Goal: Communication & Community: Answer question/provide support

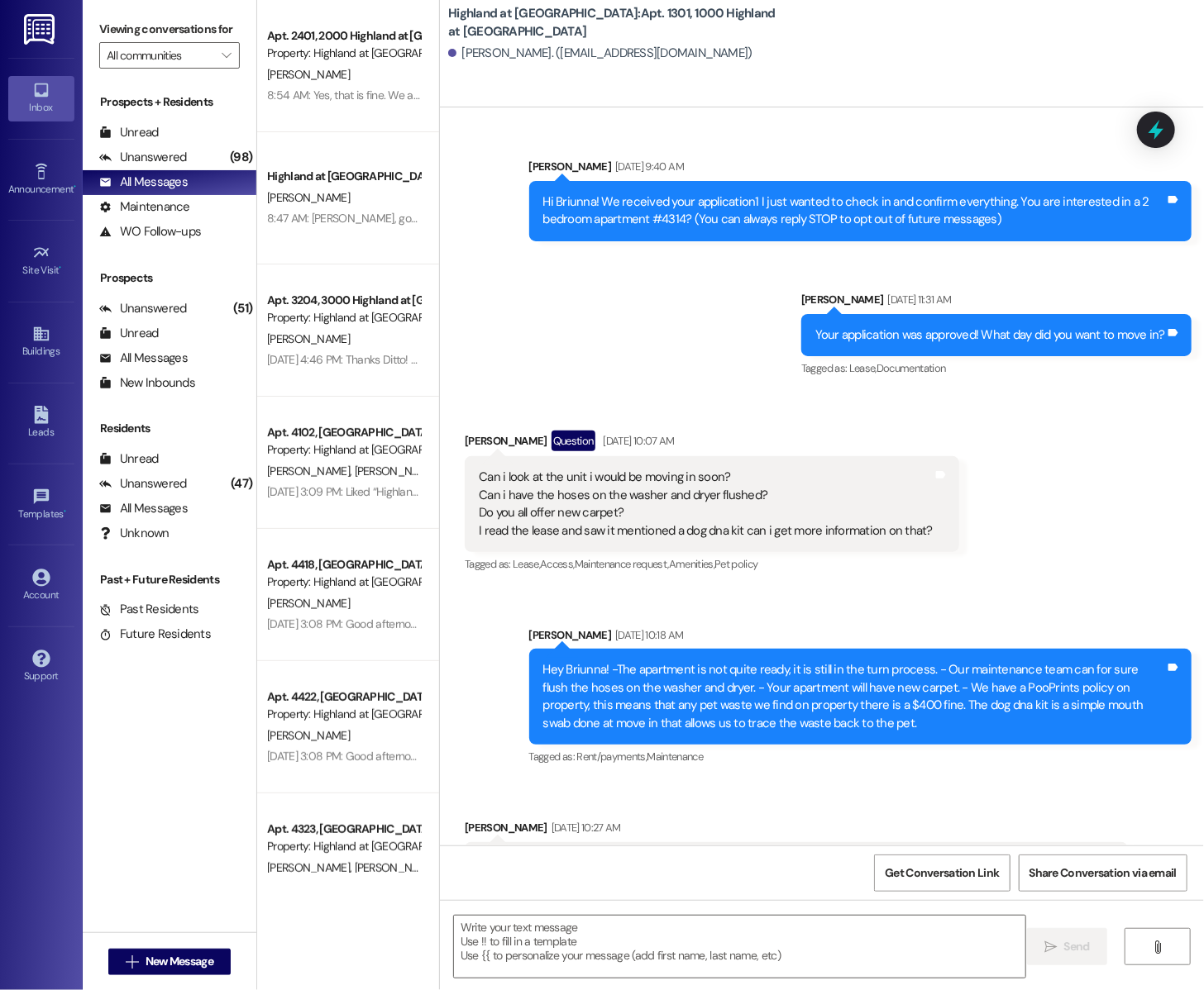
scroll to position [14759, 0]
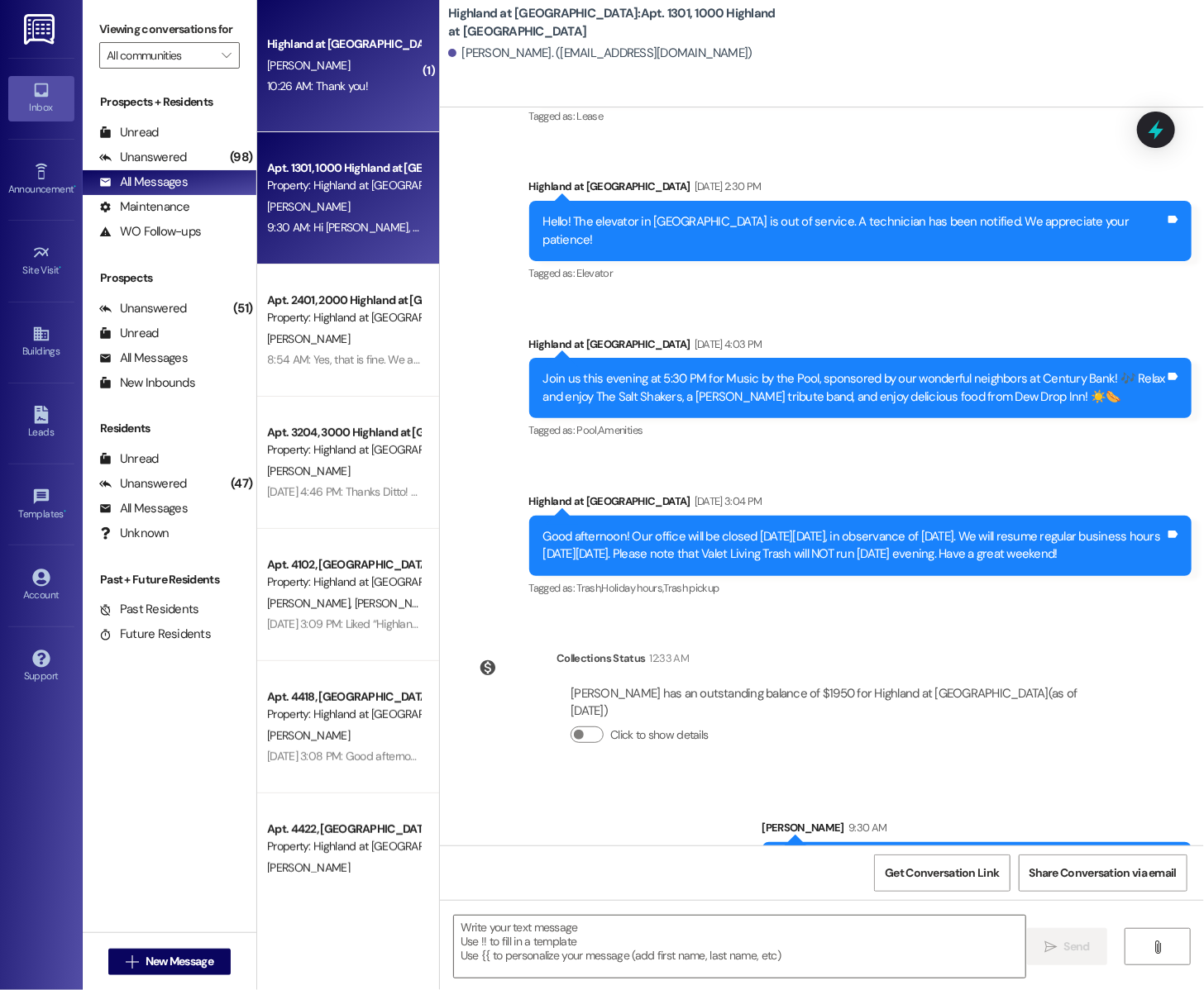
click at [383, 95] on div "10:26 AM: Thank you! 10:26 AM: Thank you!" at bounding box center [343, 86] width 156 height 21
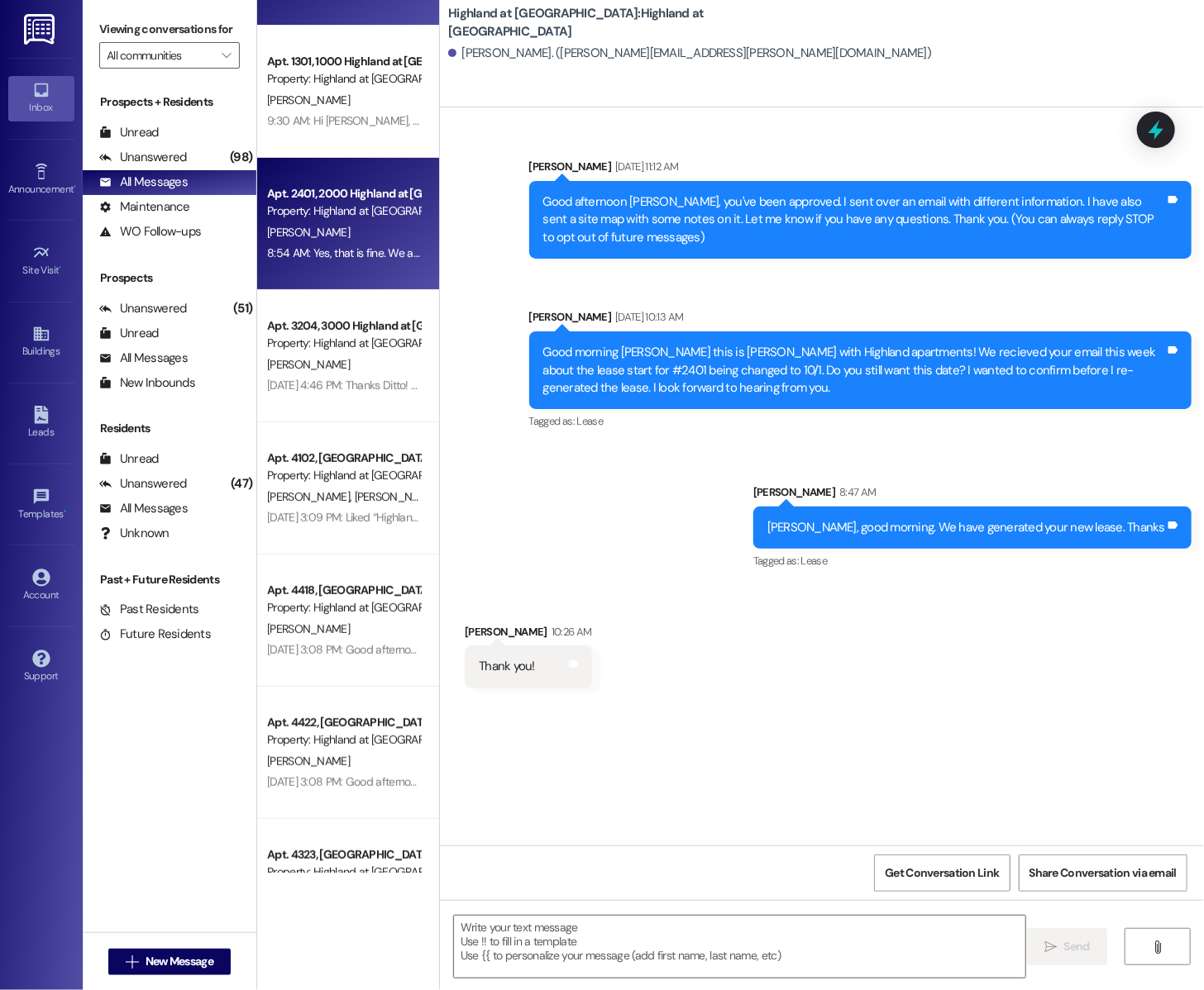
scroll to position [0, 0]
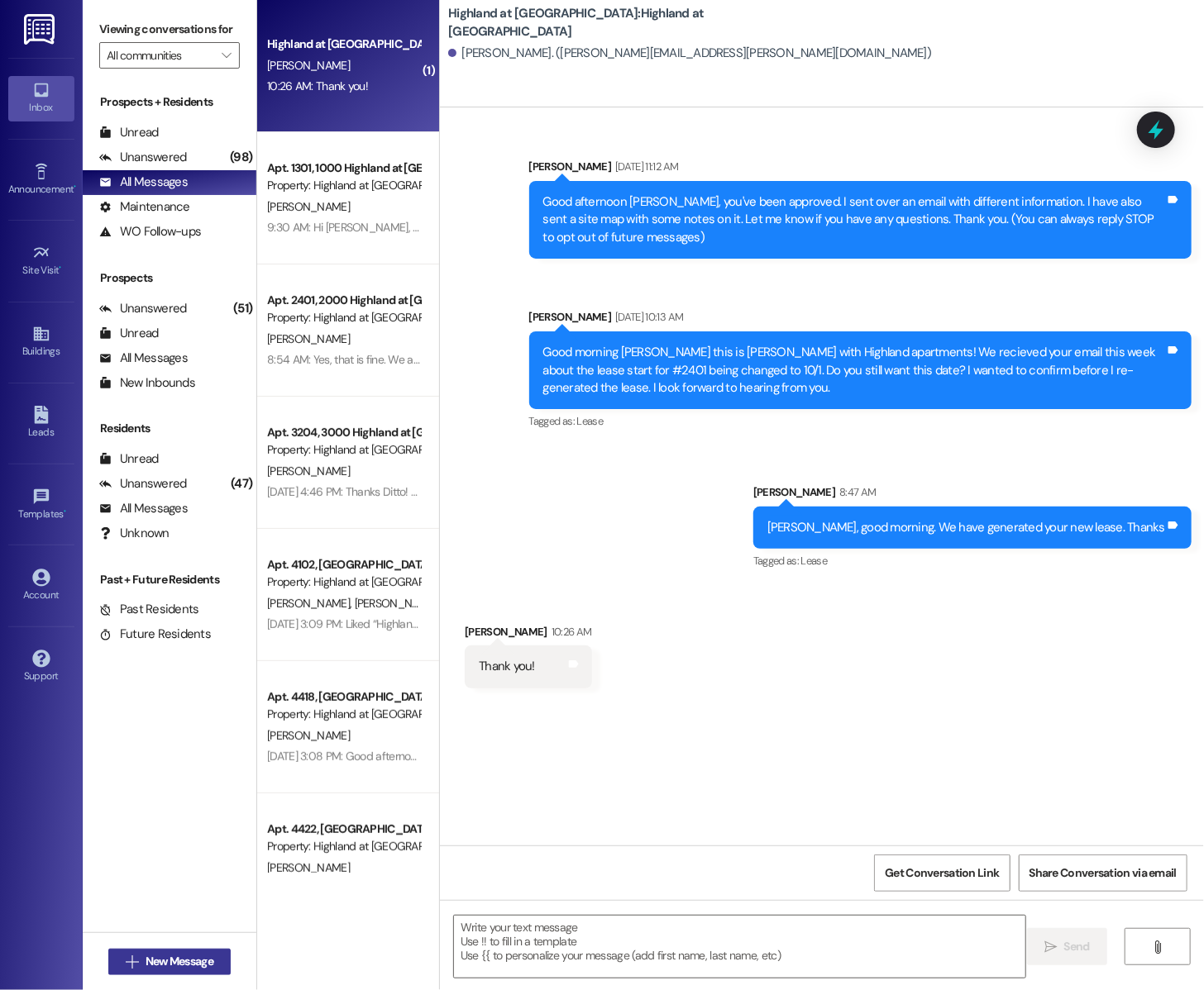
click at [193, 965] on span "New Message" at bounding box center [180, 962] width 68 height 17
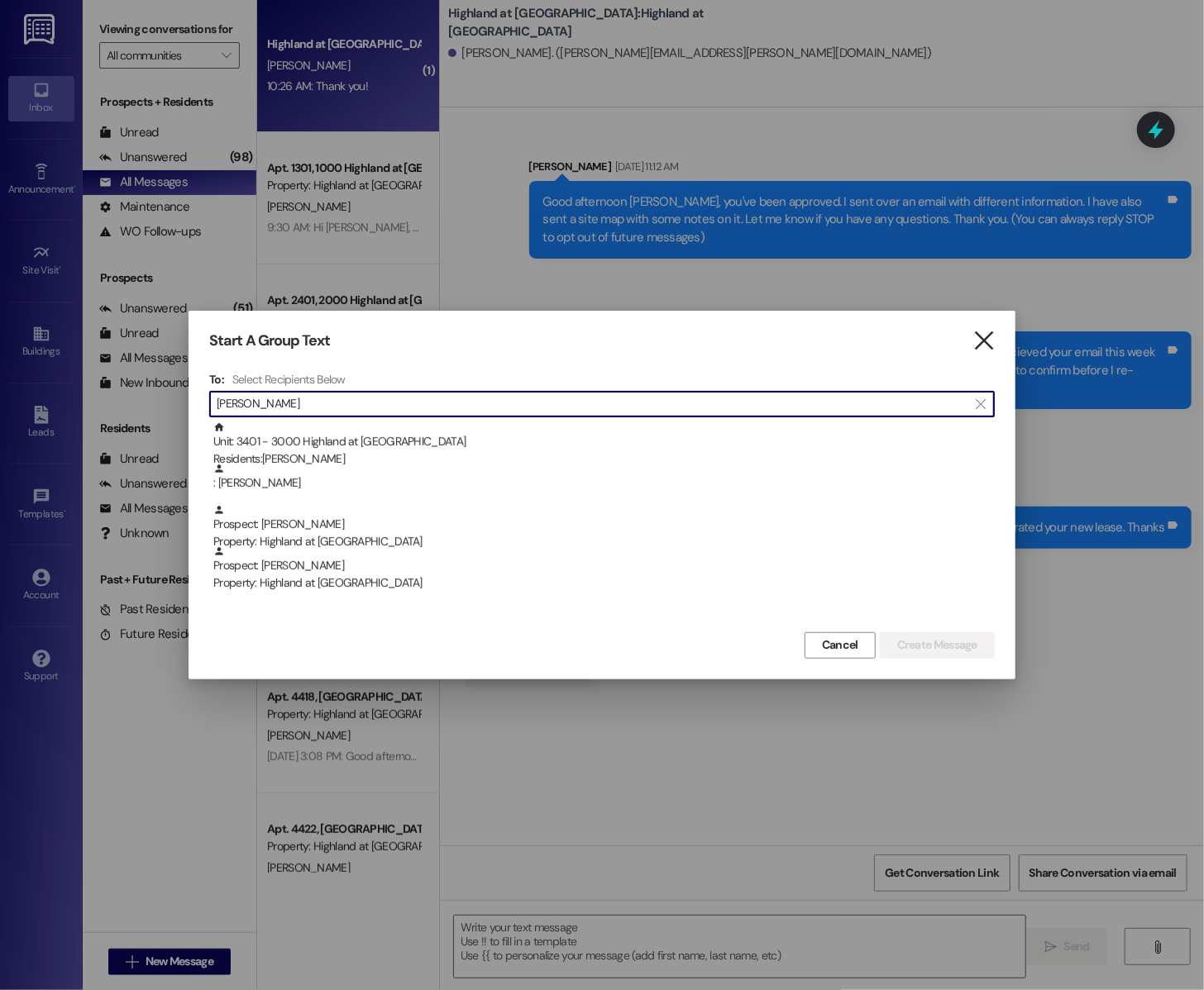
type input "[PERSON_NAME]"
click at [974, 344] on icon "" at bounding box center [984, 341] width 23 height 17
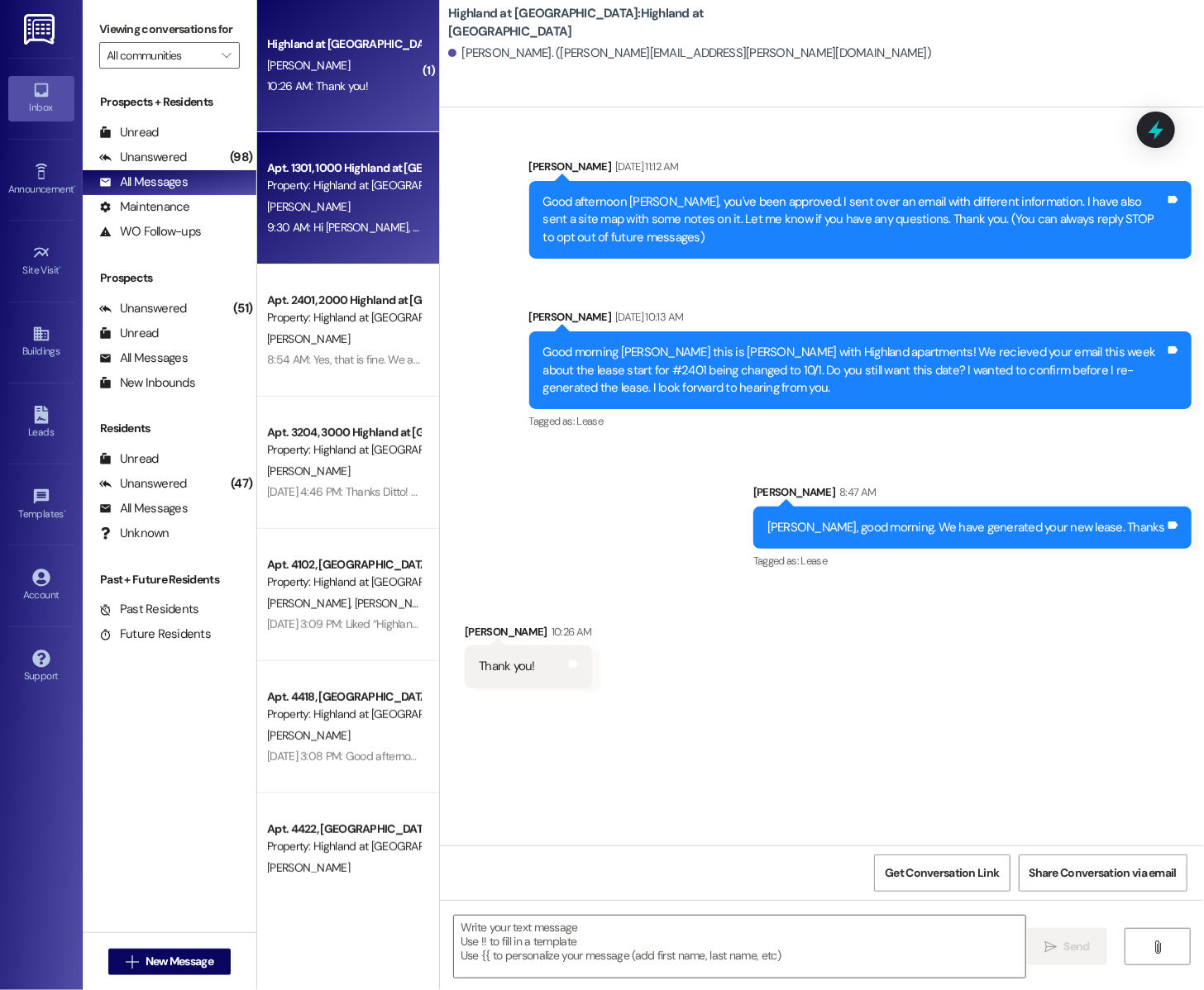
click at [352, 233] on div "9:30 AM: Hi [PERSON_NAME], please let me know your thoughts on renewal. Thanks!…" at bounding box center [470, 227] width 405 height 15
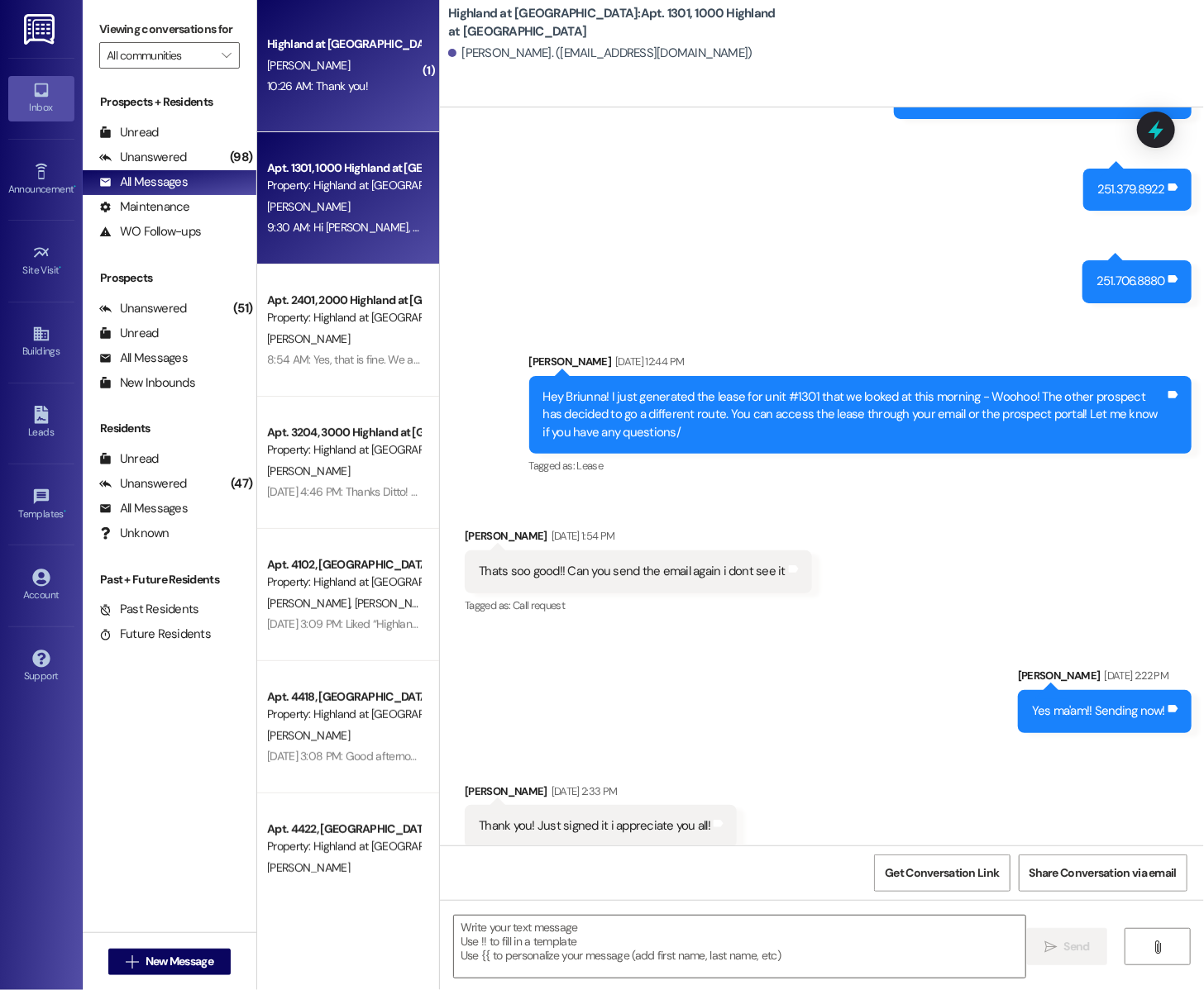
click at [286, 90] on div "10:26 AM: Thank you! 10:26 AM: Thank you!" at bounding box center [318, 86] width 101 height 15
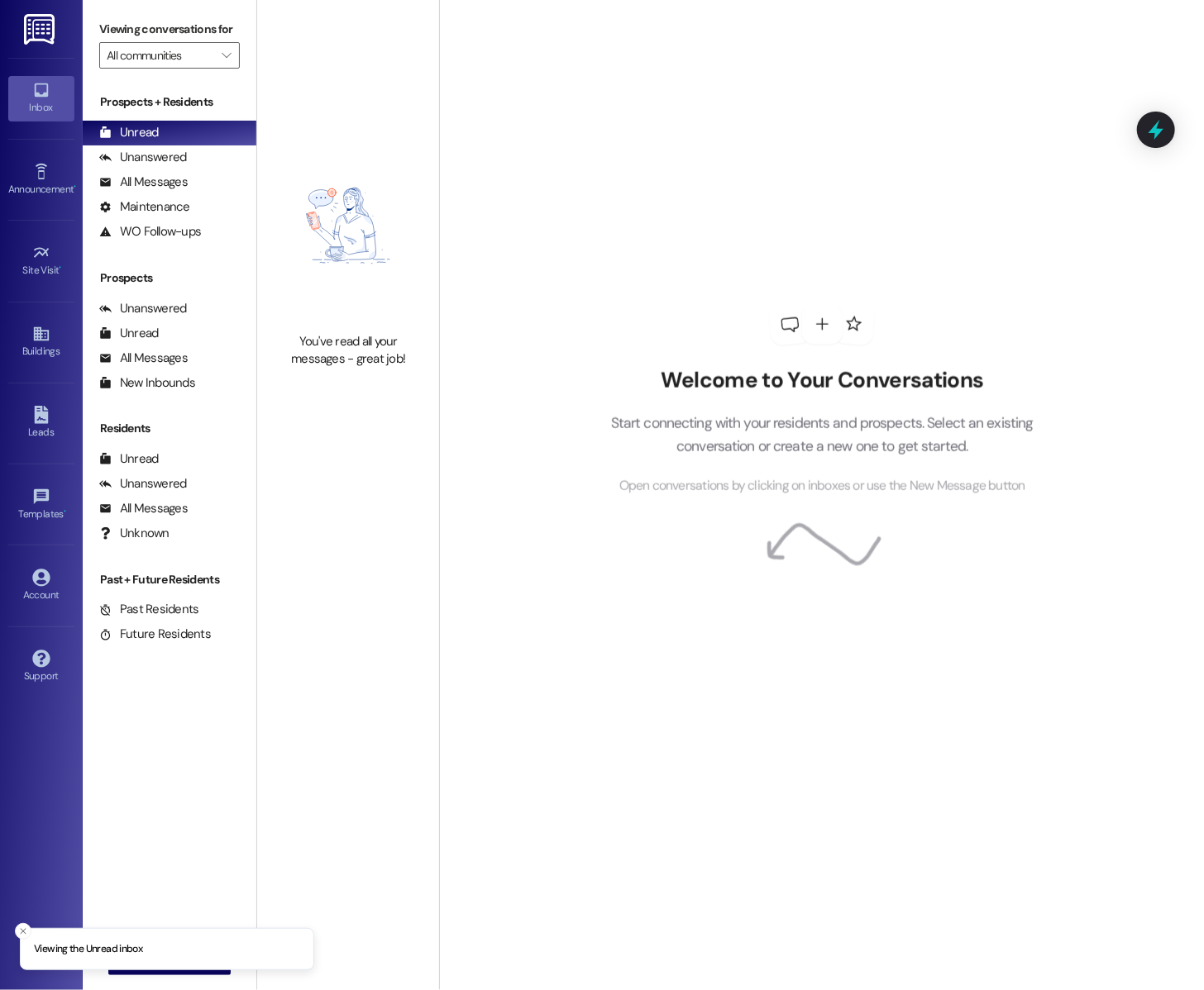
click at [23, 928] on li "Viewing the Unread inbox" at bounding box center [167, 949] width 294 height 43
click at [23, 927] on icon "Close toast" at bounding box center [23, 932] width 10 height 10
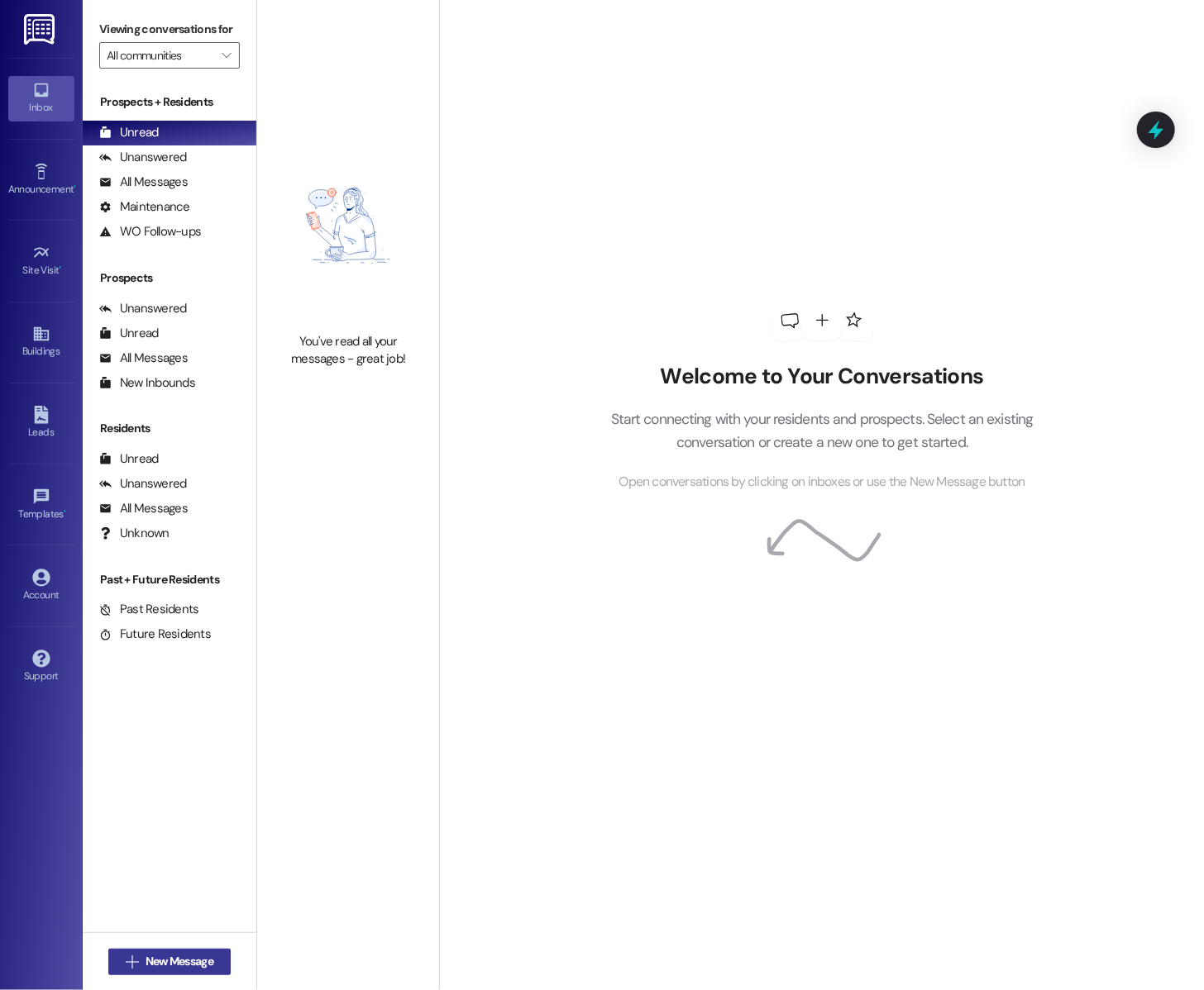
click at [168, 955] on span "New Message" at bounding box center [180, 962] width 68 height 17
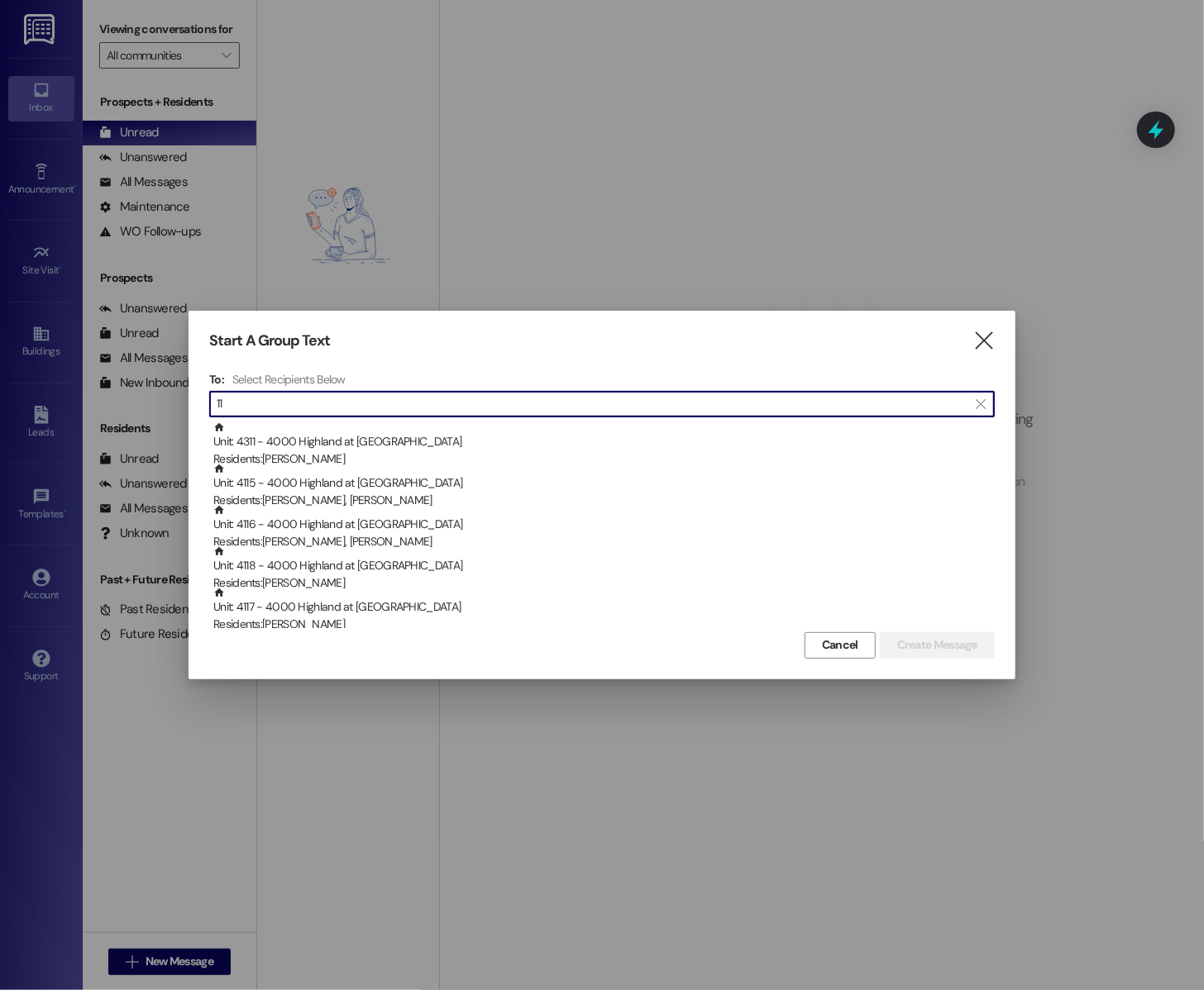
type input "1"
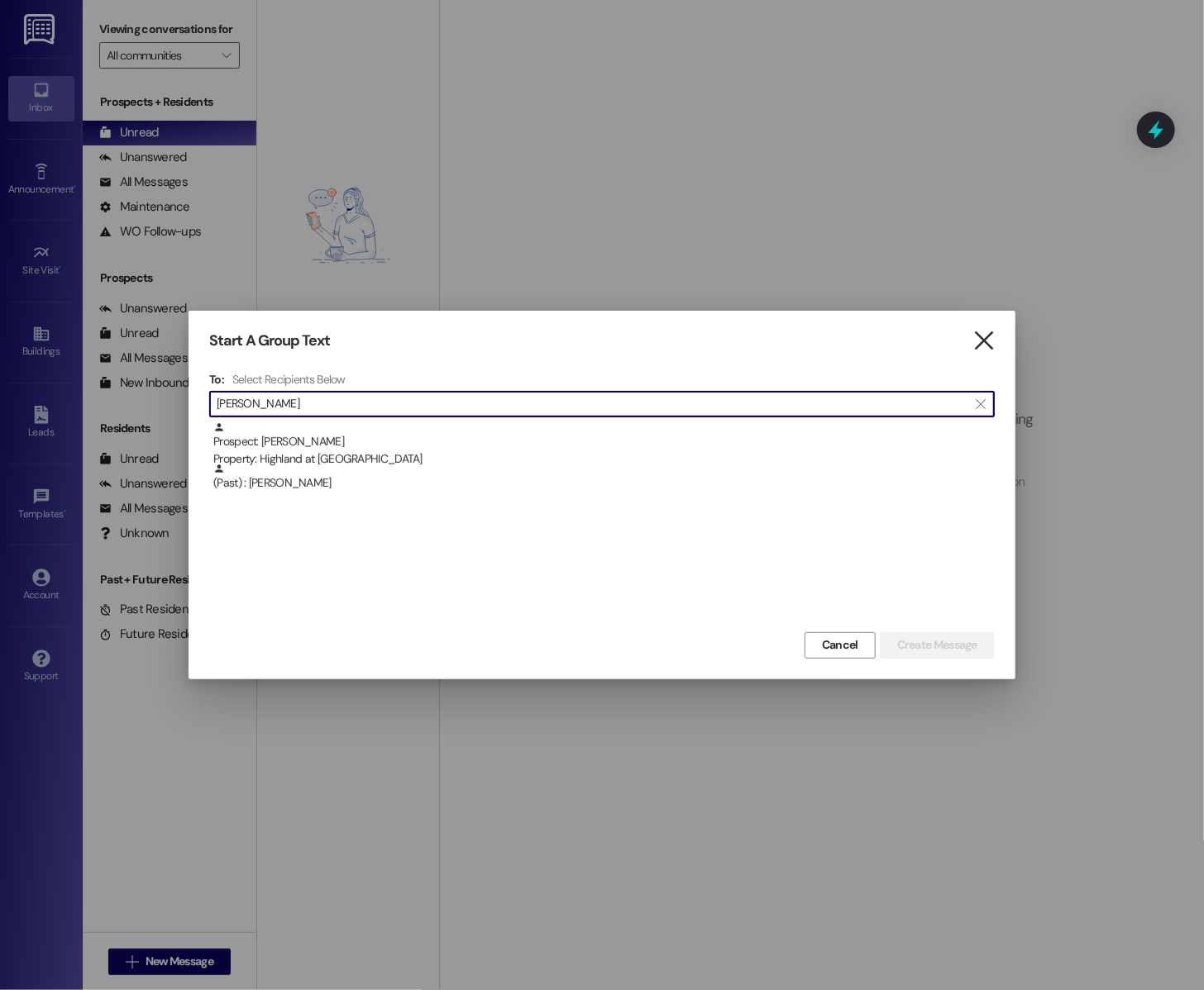
type input "megann"
click at [975, 341] on icon "" at bounding box center [984, 341] width 23 height 17
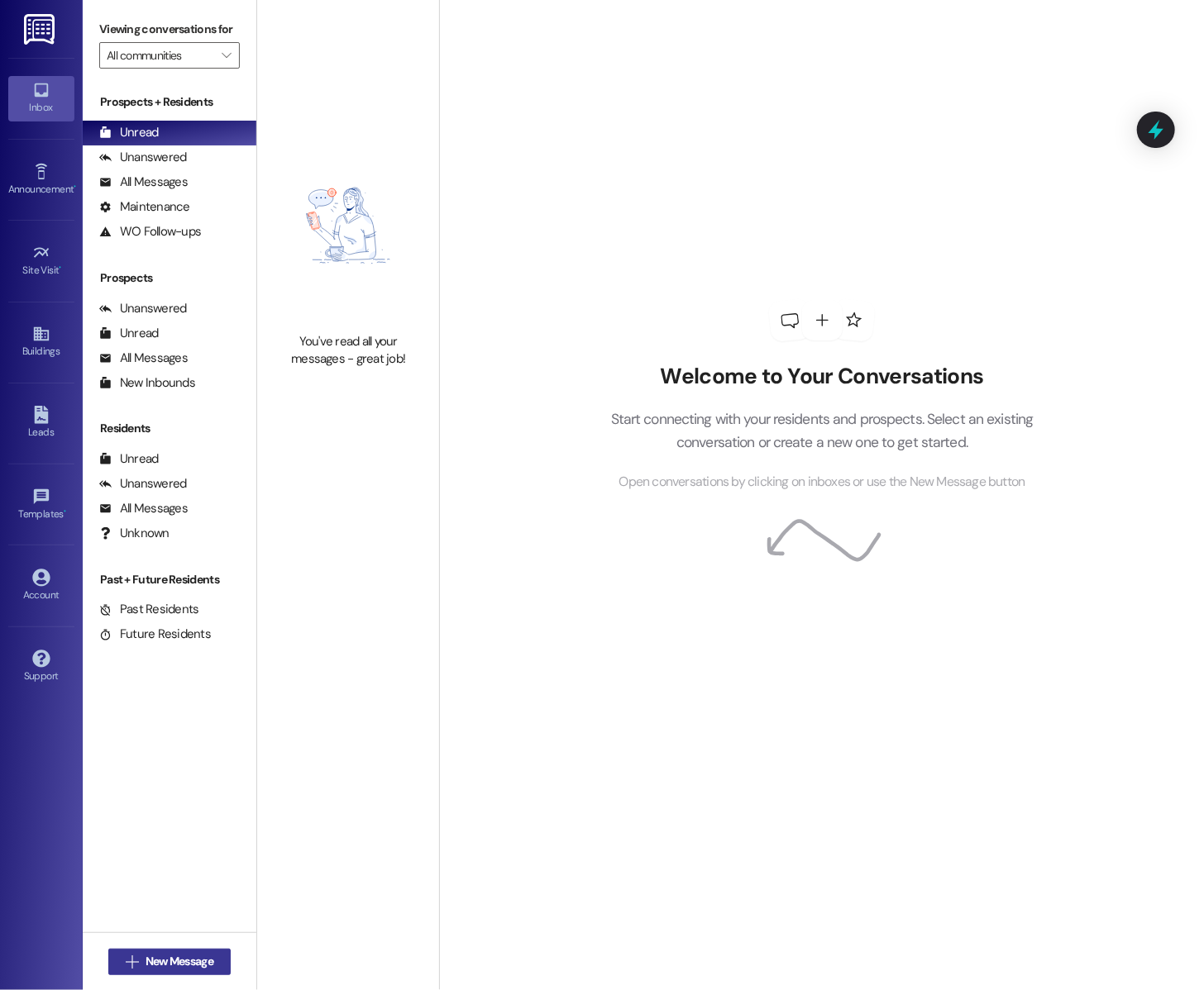
click at [179, 957] on span "New Message" at bounding box center [180, 962] width 68 height 17
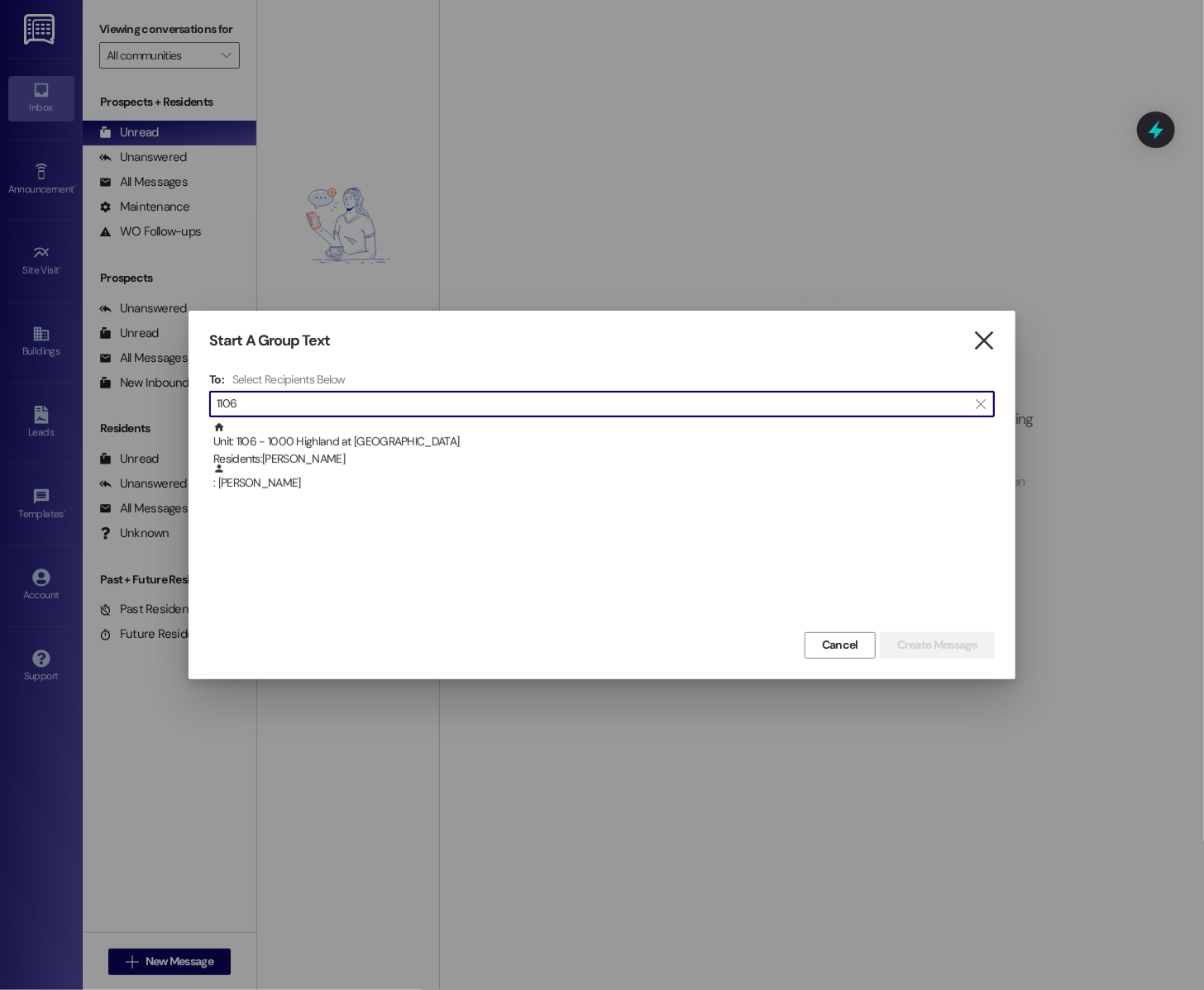
type input "1106"
click at [992, 333] on icon "" at bounding box center [984, 341] width 23 height 17
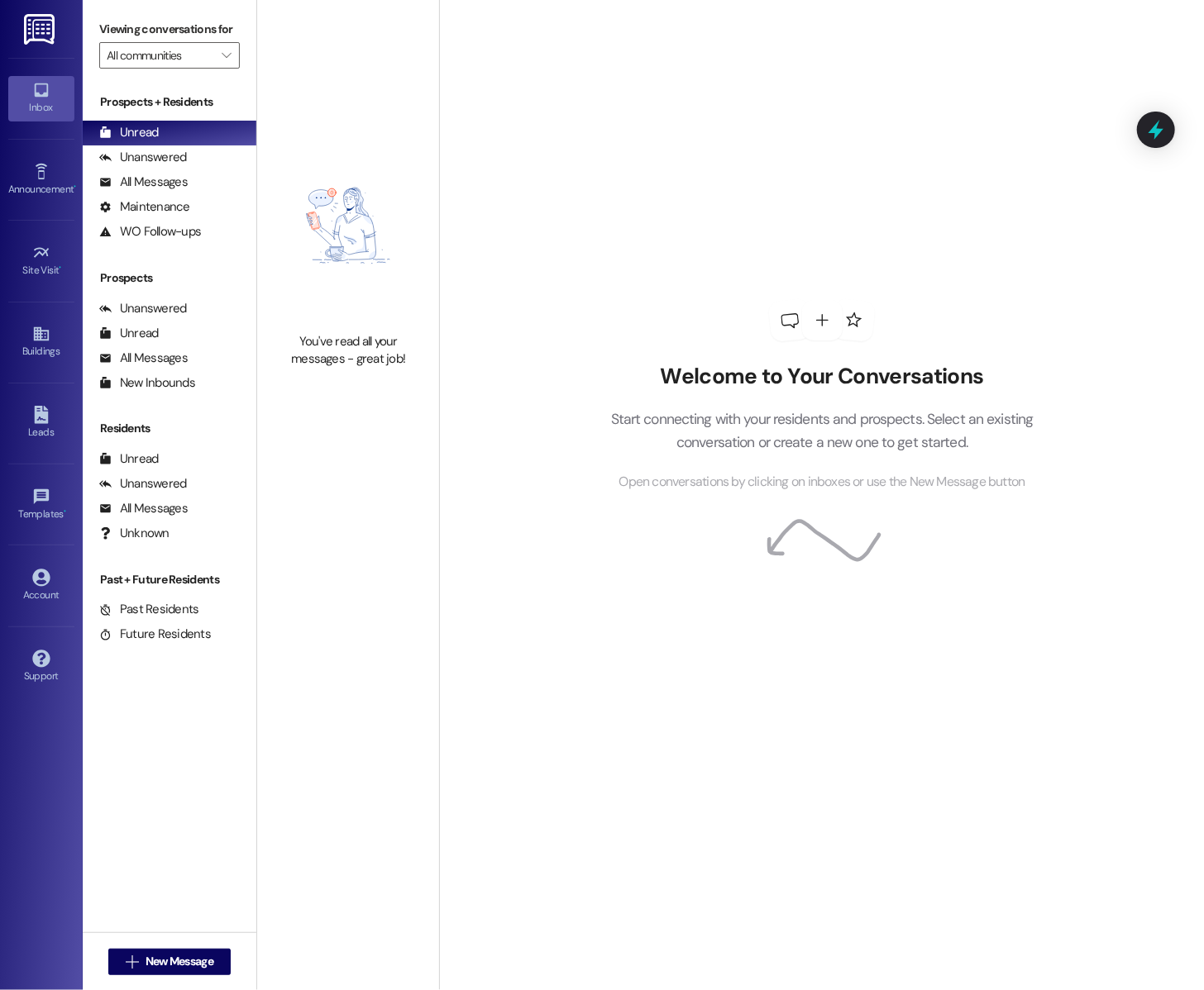
click at [574, 23] on div "Welcome to Your Conversations Start connecting with your residents and prospect…" at bounding box center [822, 395] width 496 height 792
click at [156, 191] on div "All Messages" at bounding box center [143, 182] width 88 height 17
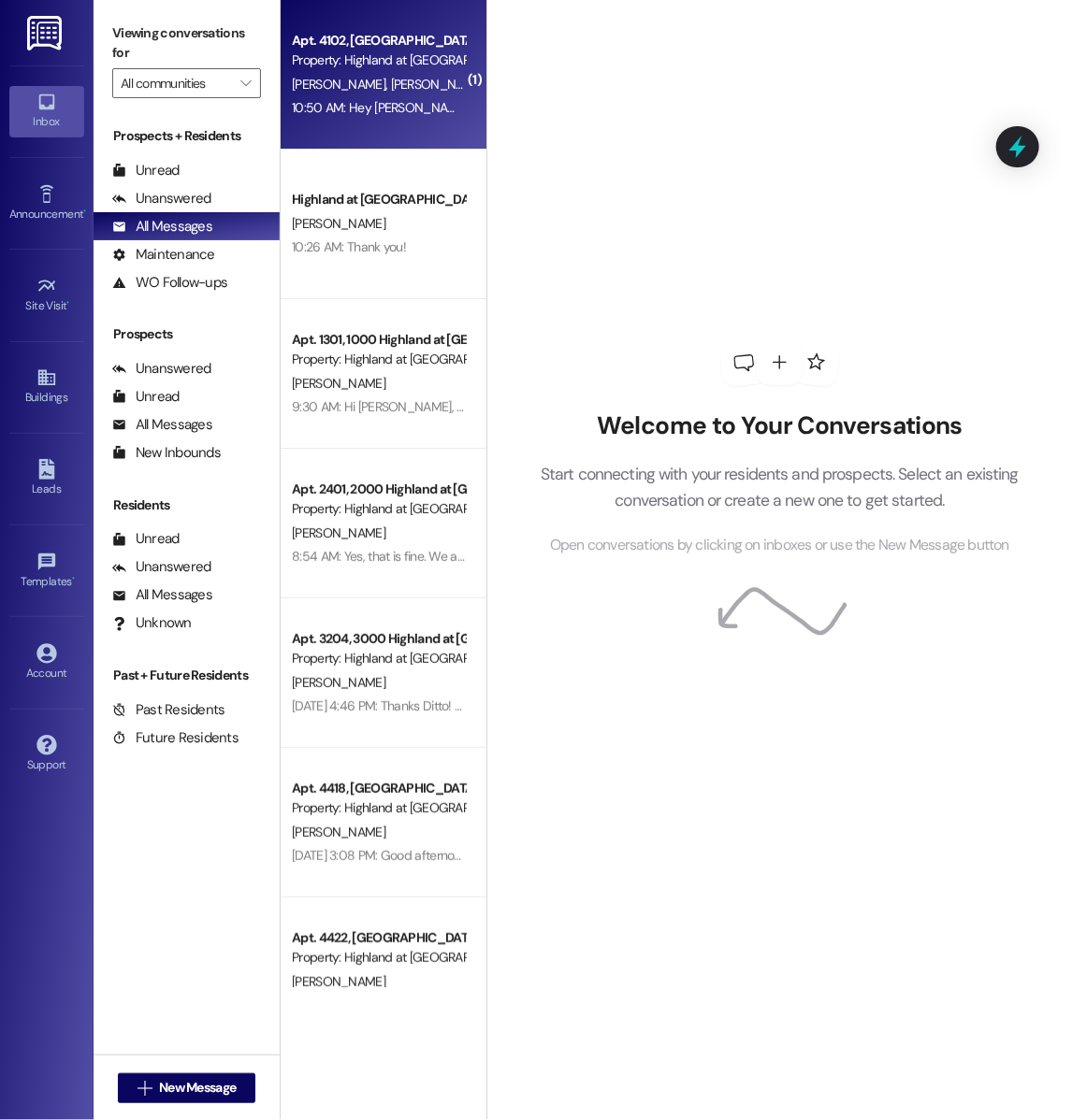
click at [349, 112] on div "10:50 AM: Hey Rosemary! Samson is with my mom until the end of the month 🥰 we'l…" at bounding box center [821, 107] width 1060 height 17
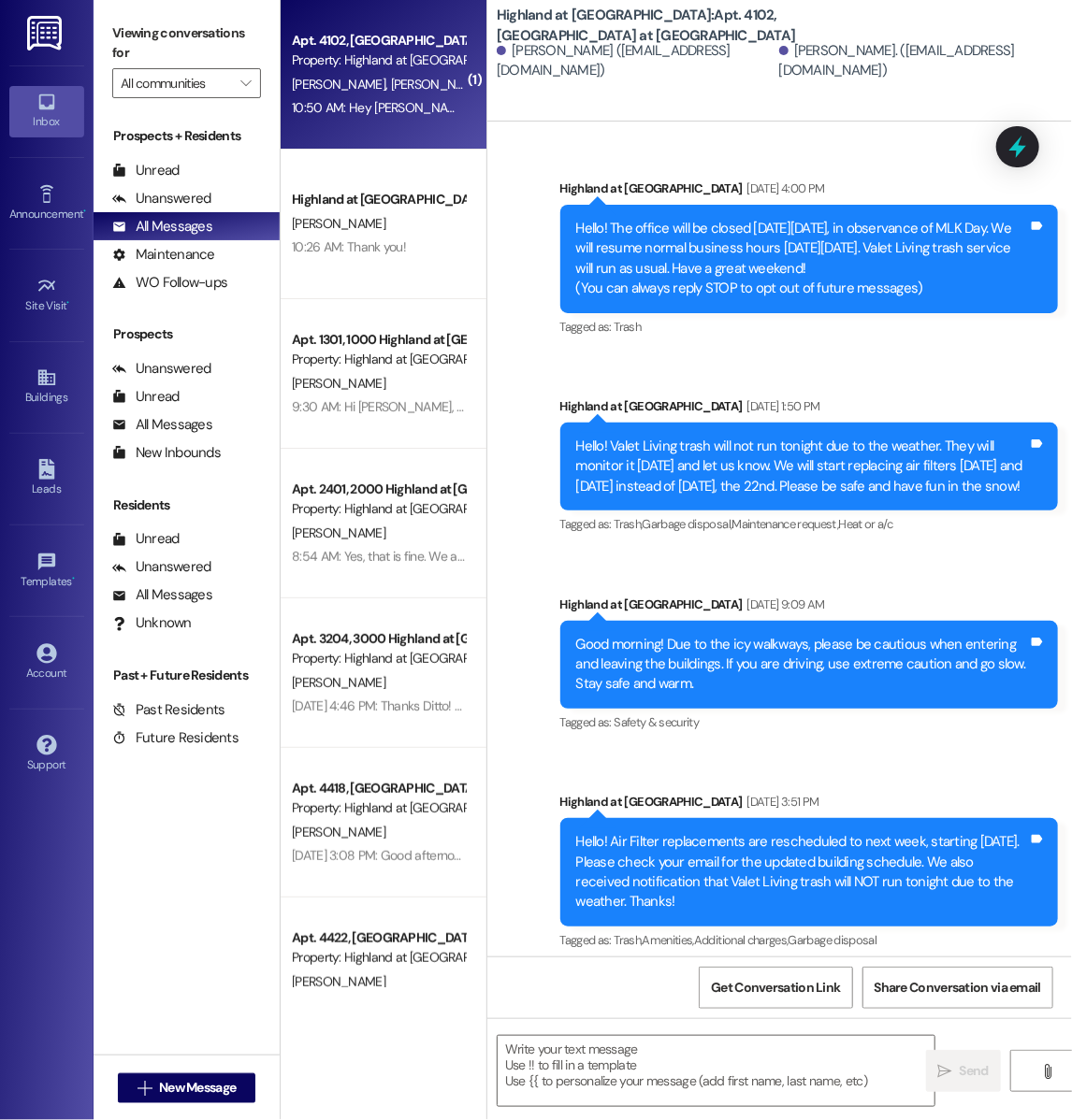
scroll to position [13351, 0]
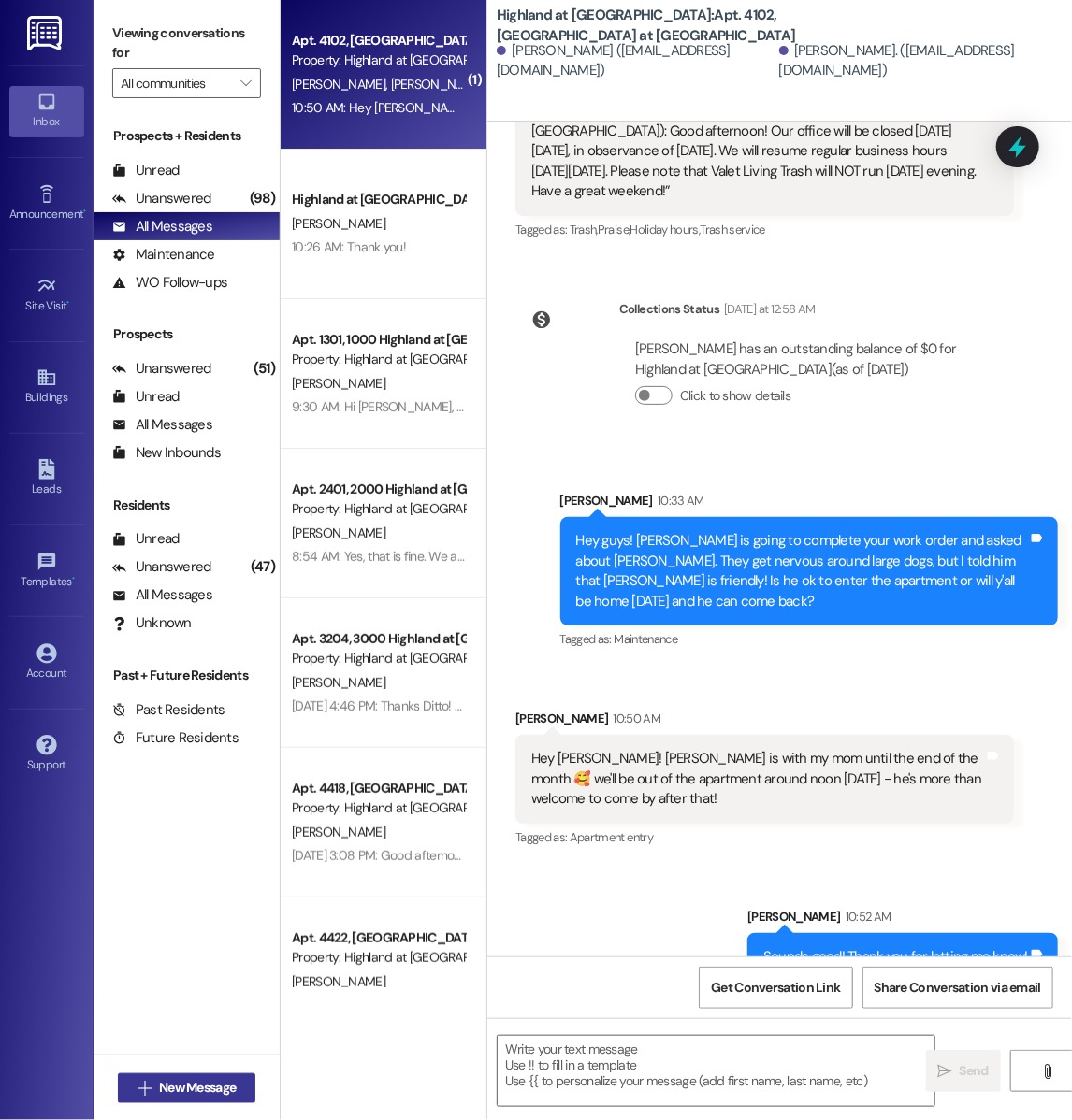
click at [198, 1091] on span "New Message" at bounding box center [198, 1088] width 77 height 20
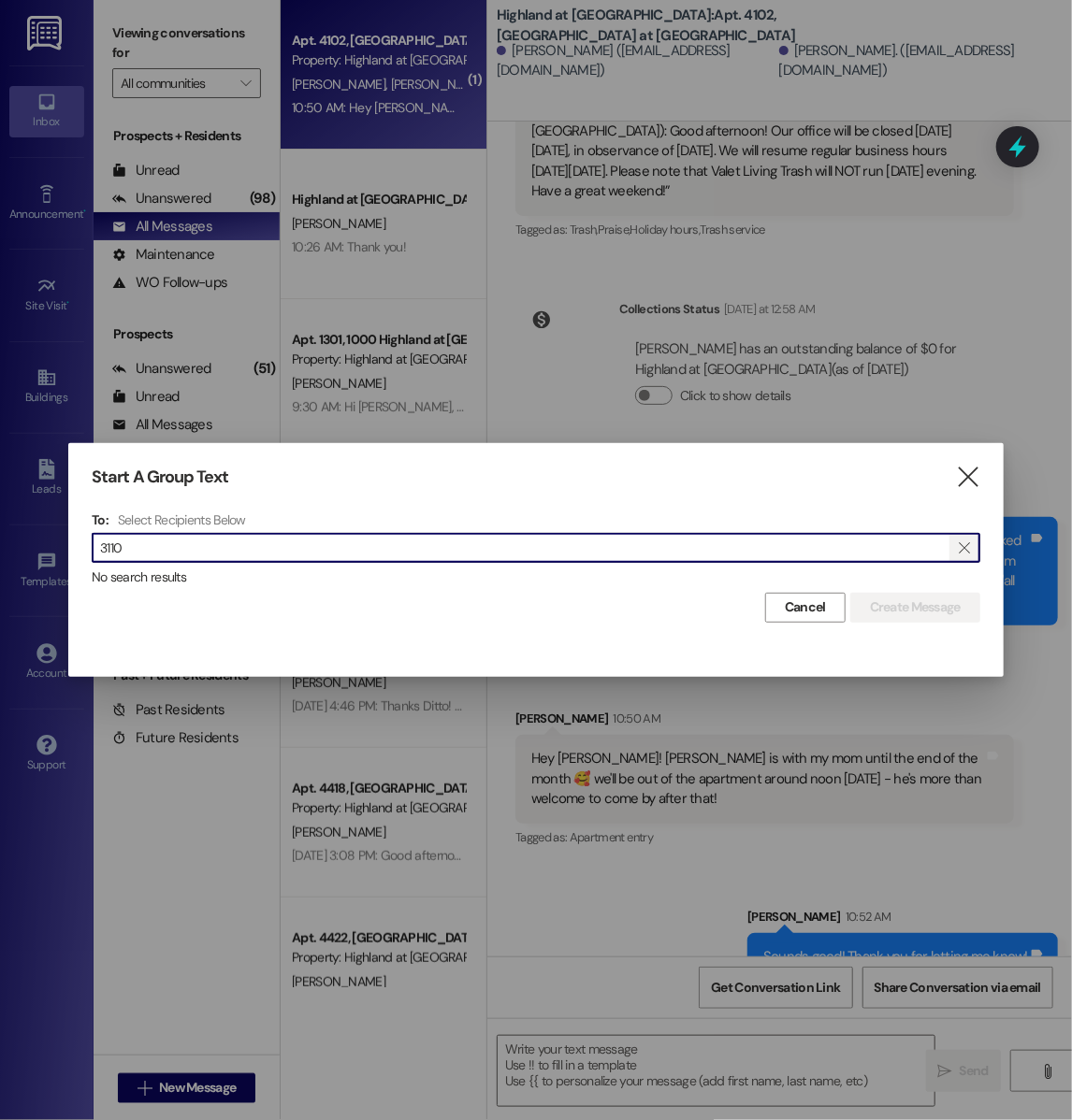
type input "3110"
click at [959, 555] on span "" at bounding box center [964, 548] width 18 height 28
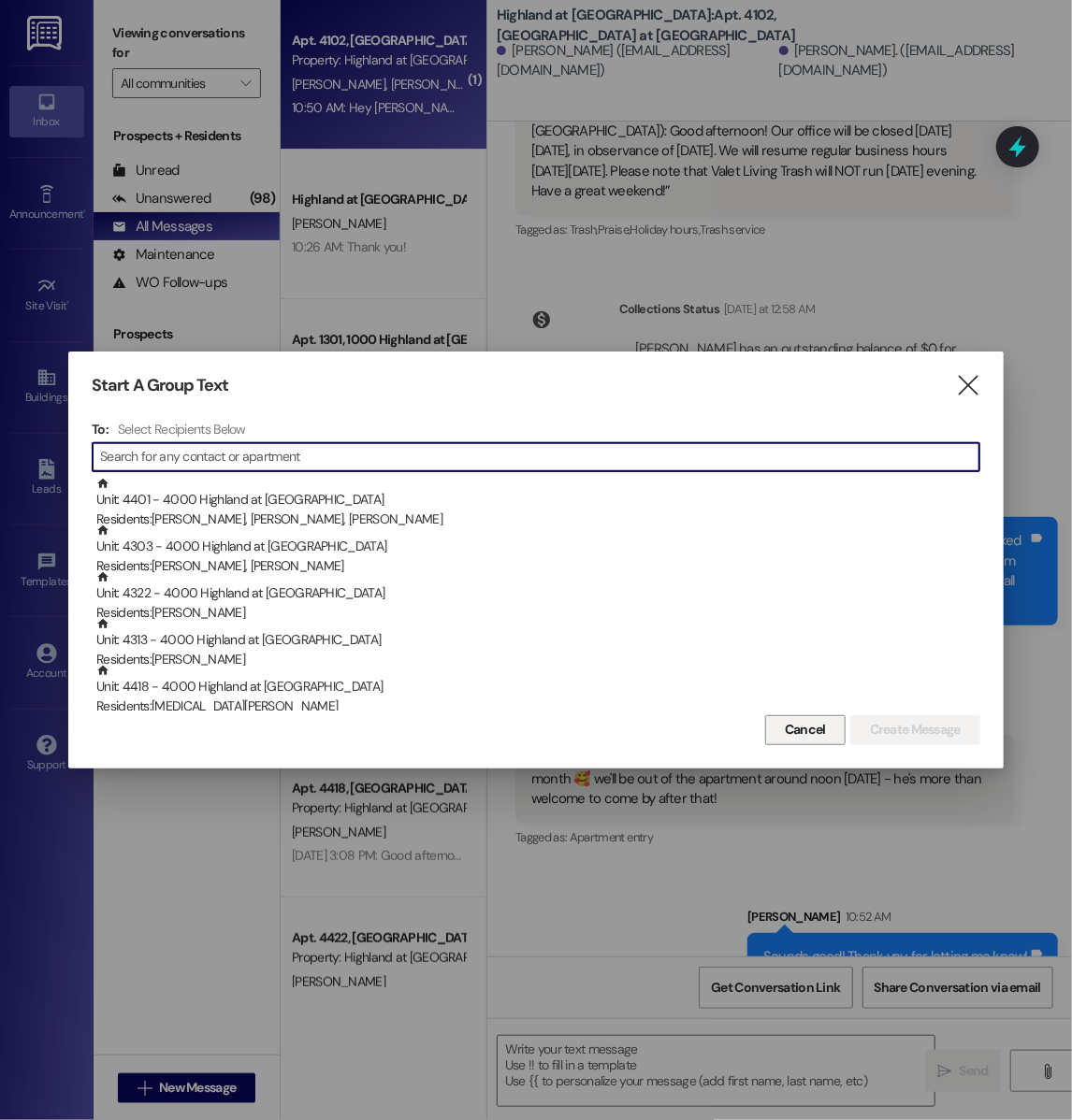
click at [818, 717] on button "Cancel" at bounding box center [805, 730] width 80 height 30
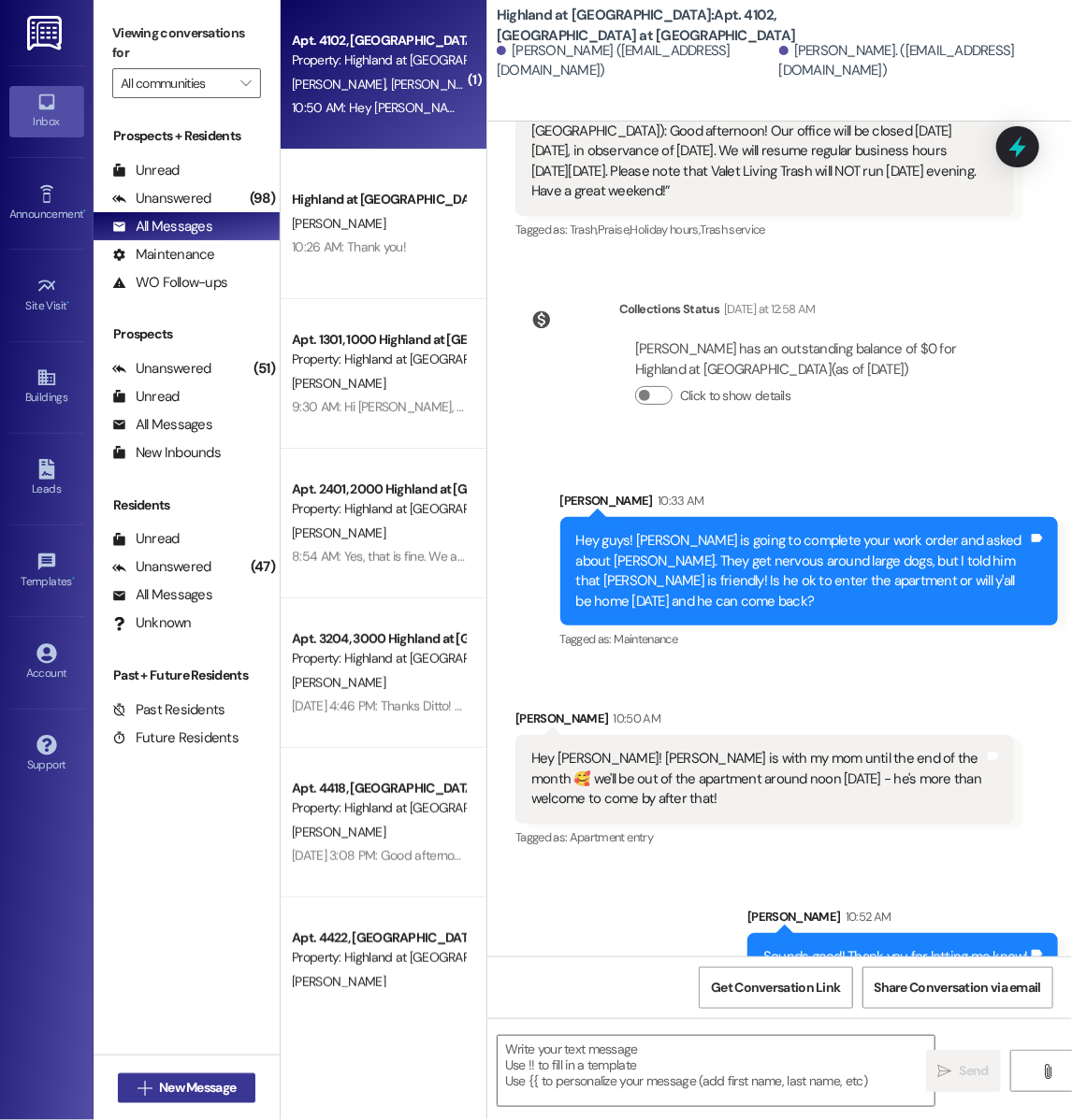
click at [243, 1078] on button " New Message" at bounding box center [187, 1088] width 138 height 30
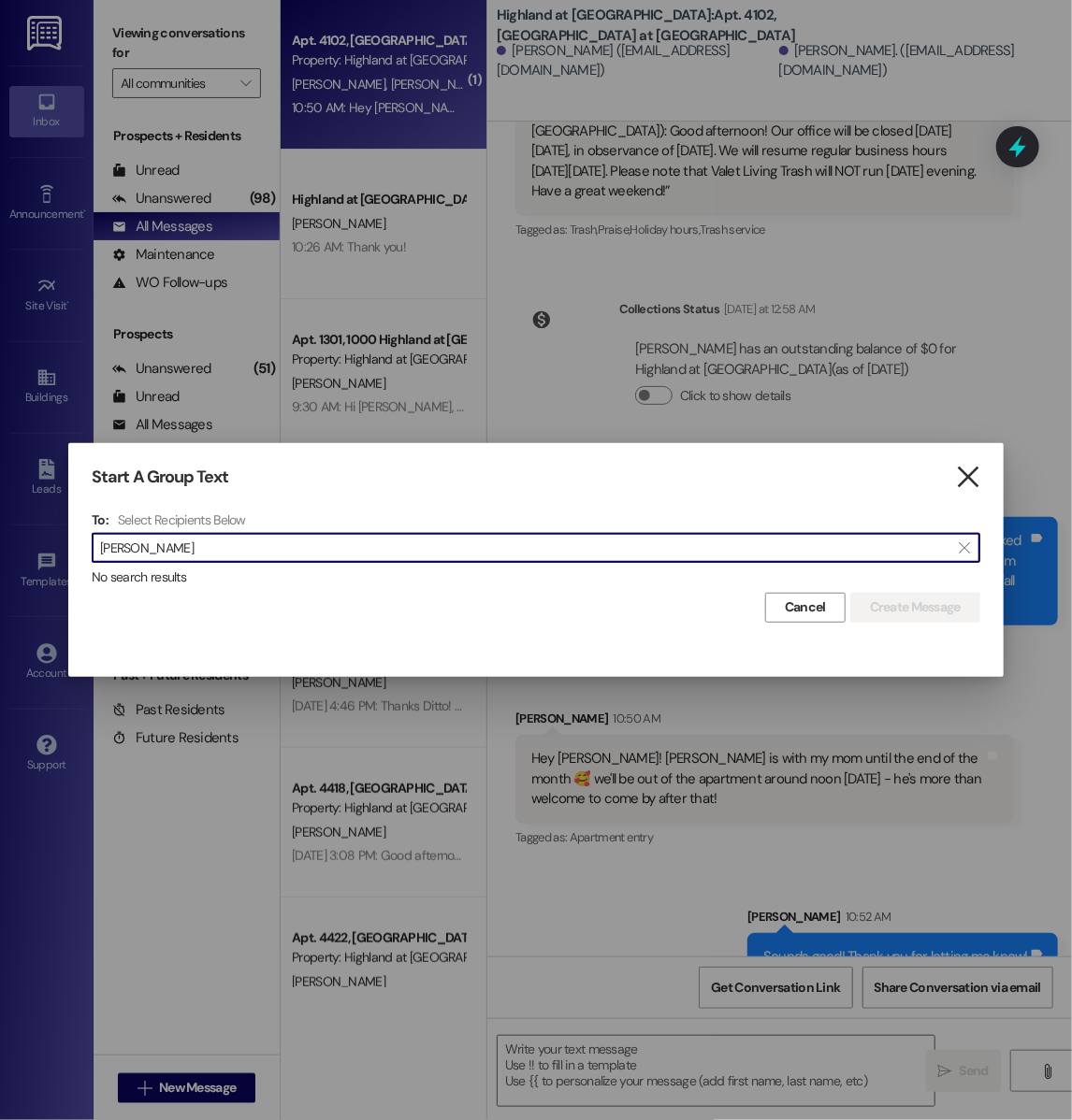
type input "garner"
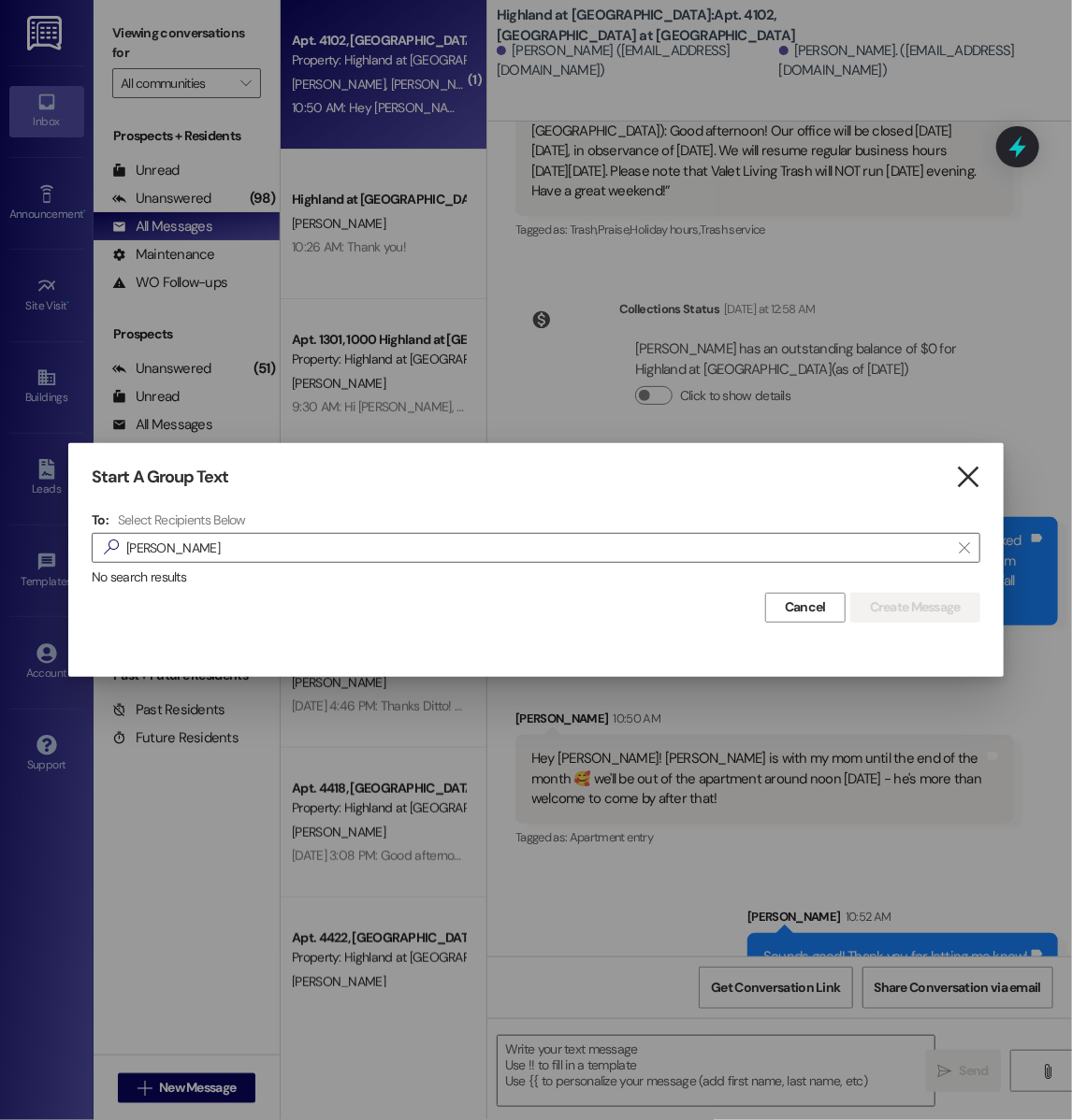
click at [962, 481] on icon "" at bounding box center [968, 477] width 26 height 20
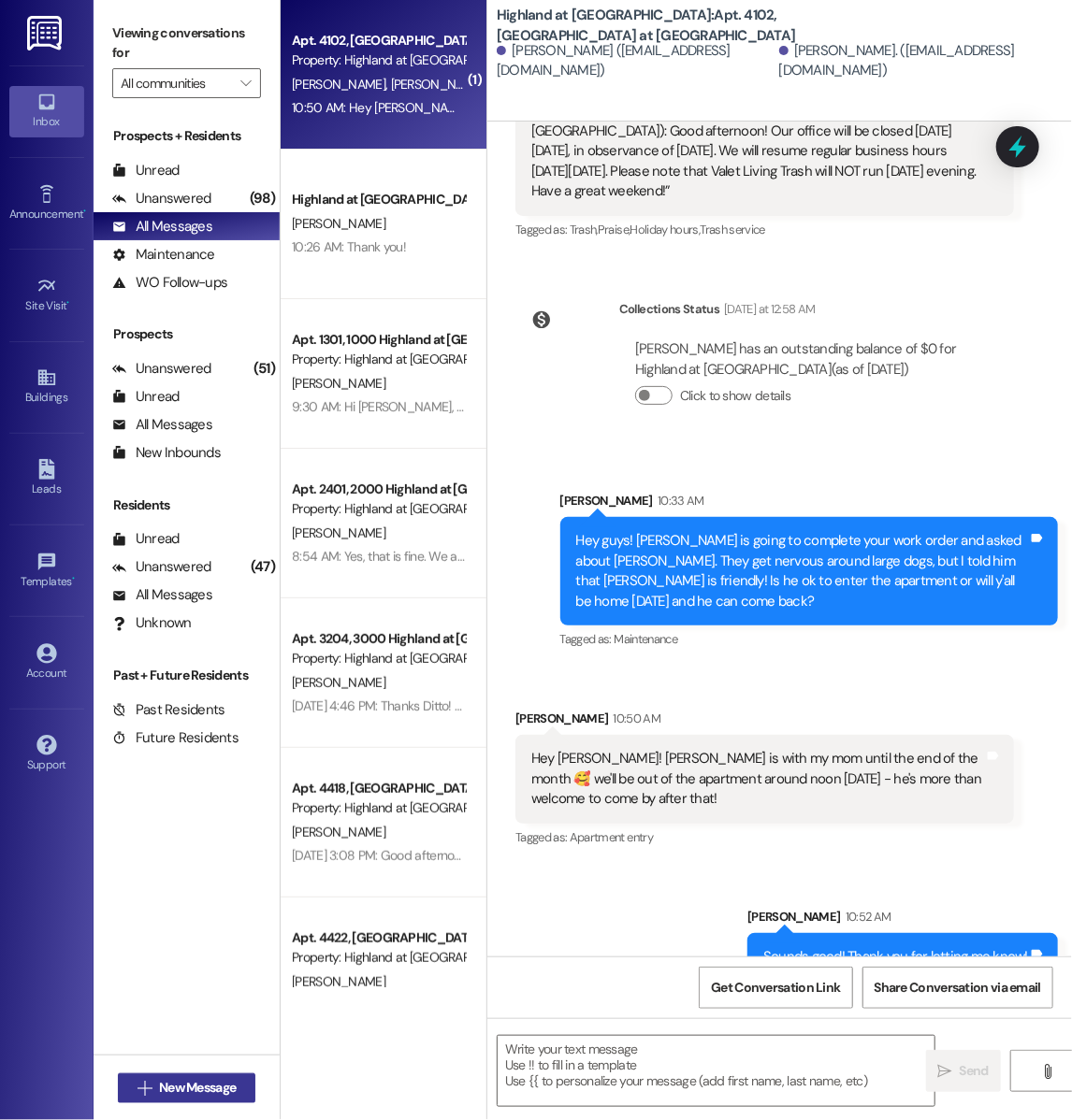
click at [191, 1096] on span "New Message" at bounding box center [198, 1088] width 77 height 20
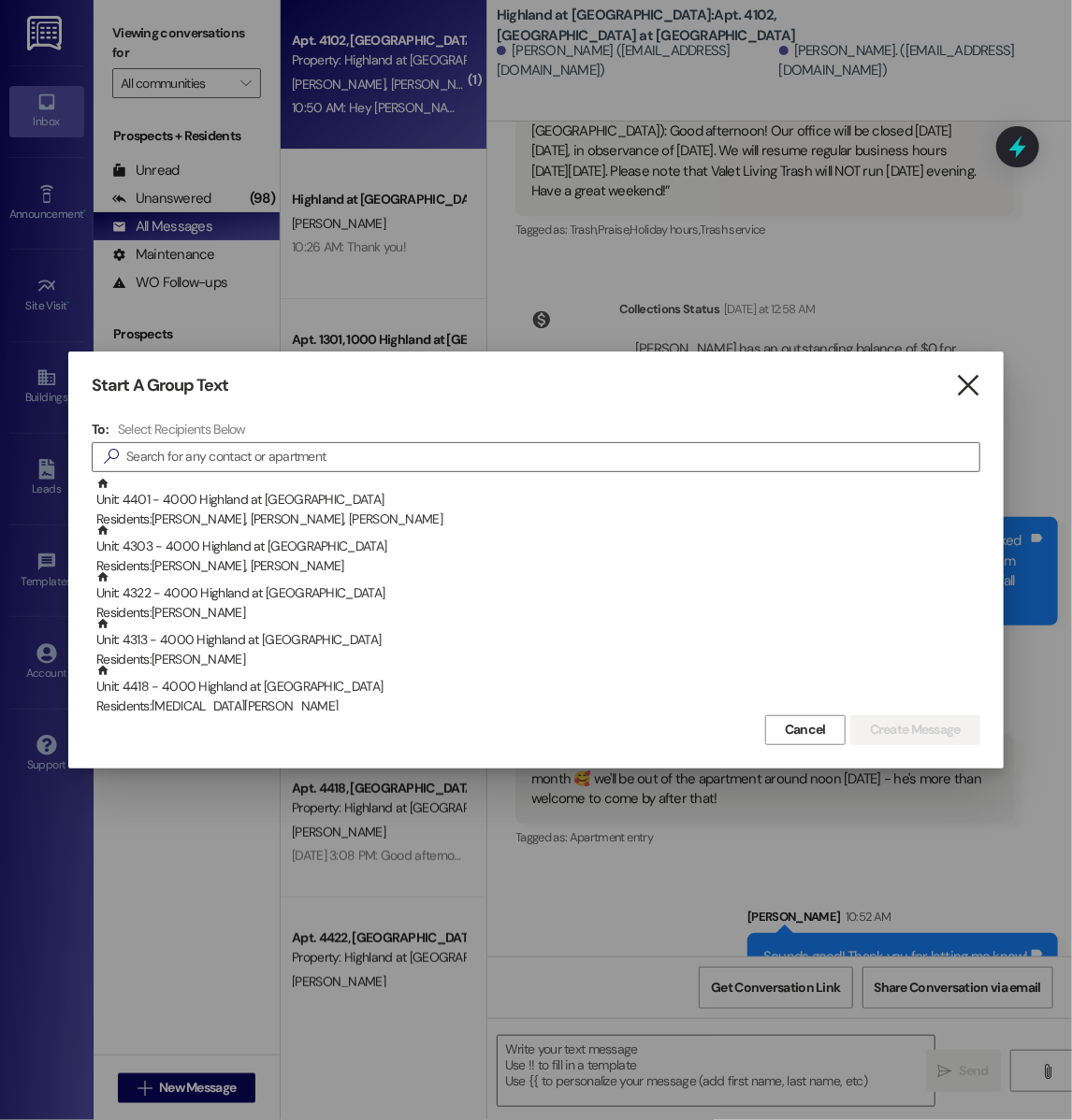
click at [966, 389] on icon "" at bounding box center [968, 386] width 26 height 20
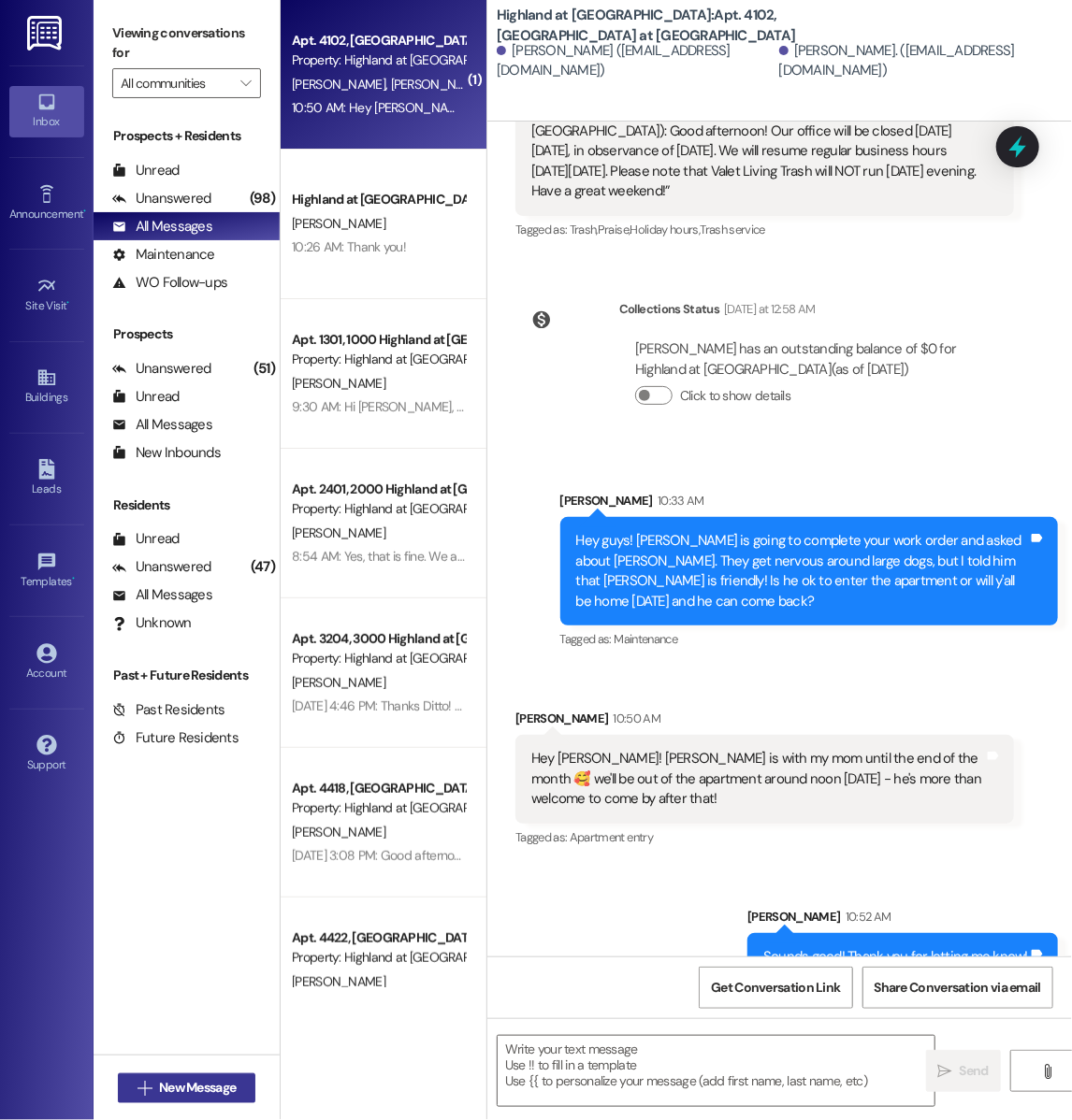
click at [188, 1088] on span "New Message" at bounding box center [198, 1088] width 77 height 20
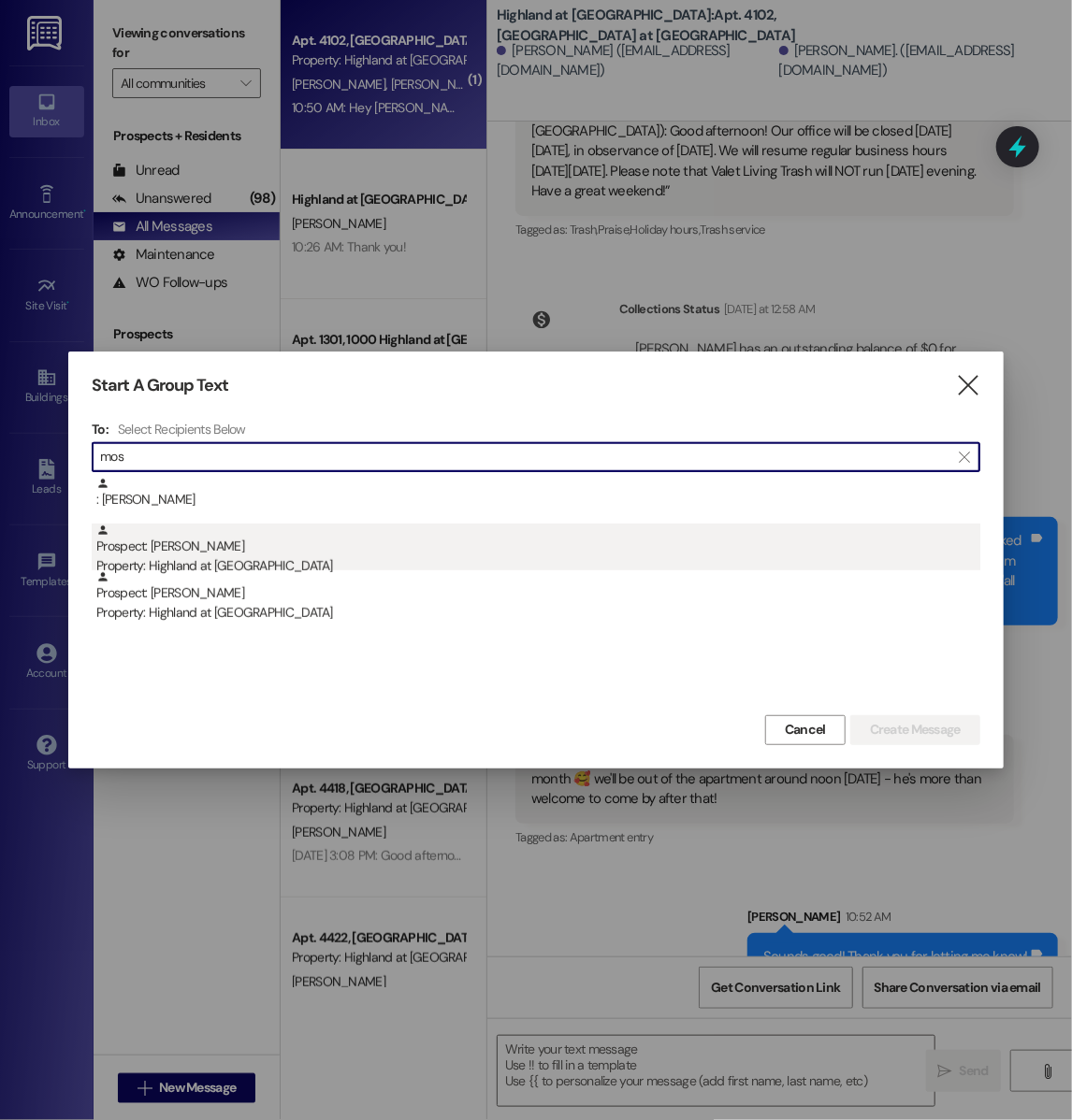
type input "mos"
click at [304, 568] on div "Property: Highland at [GEOGRAPHIC_DATA]" at bounding box center [538, 566] width 884 height 20
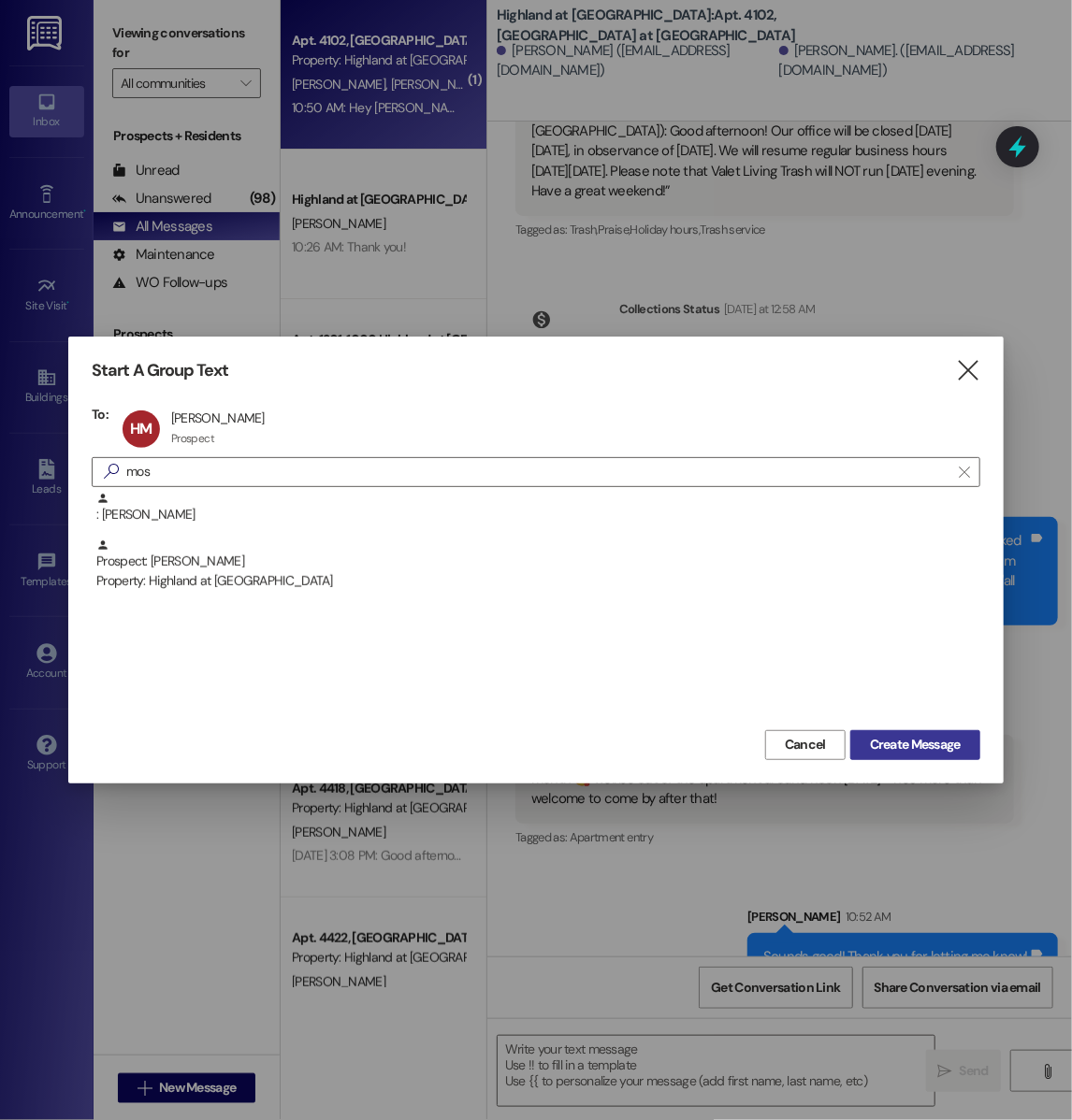
click at [934, 741] on span "Create Message" at bounding box center [916, 745] width 91 height 20
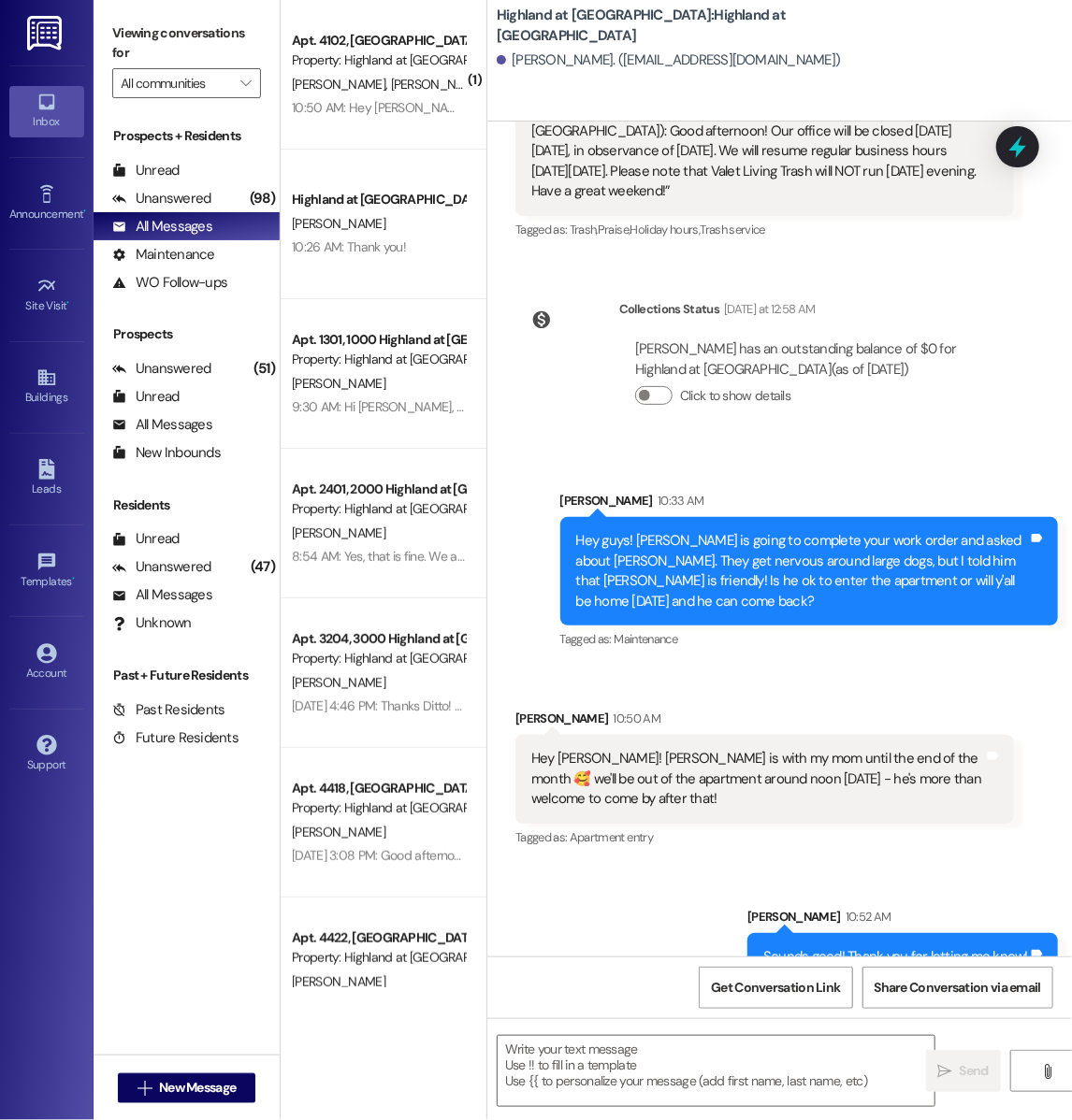
scroll to position [944, 0]
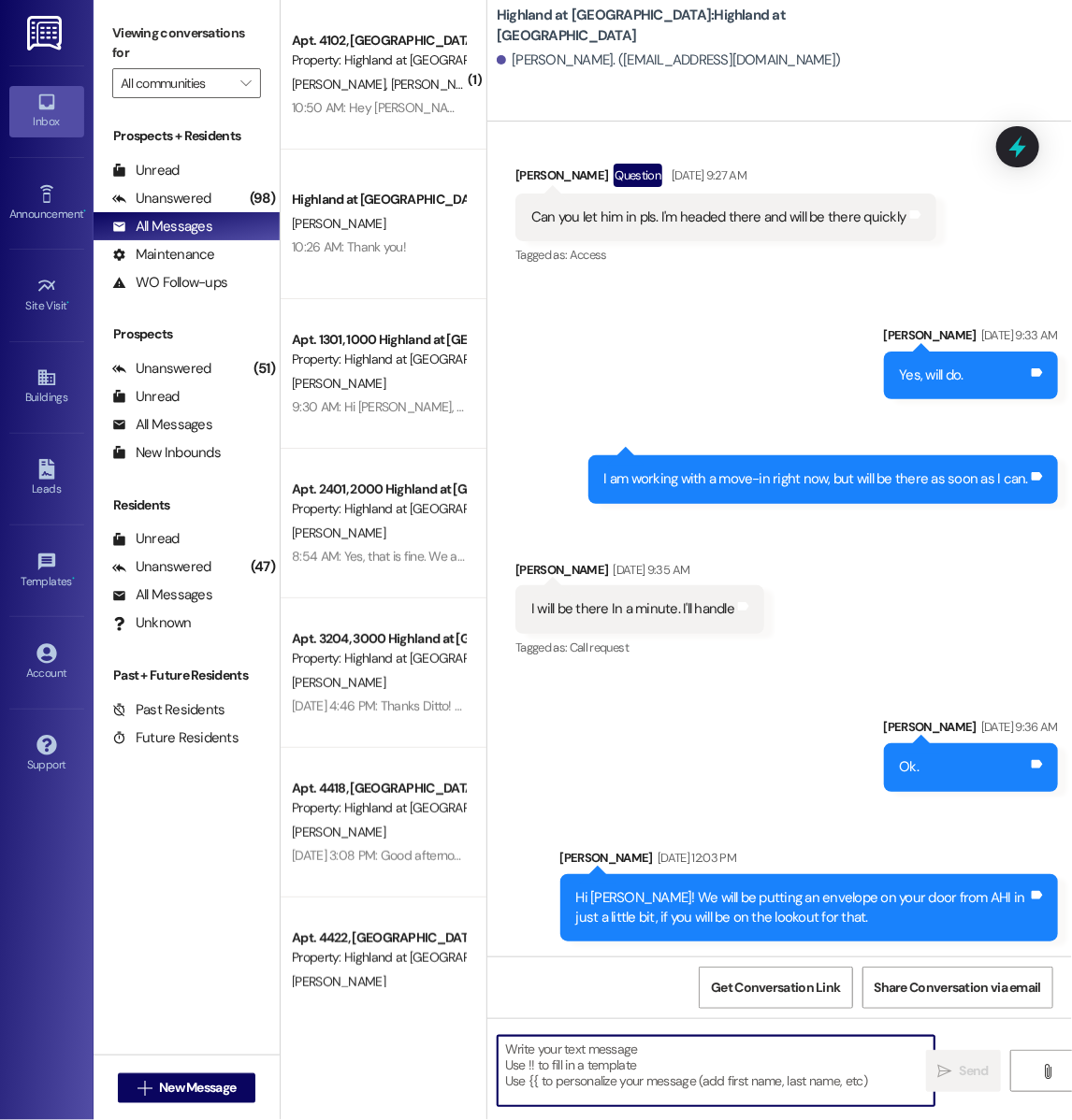
click at [645, 1061] on textarea at bounding box center [716, 1071] width 437 height 70
type textarea "H"
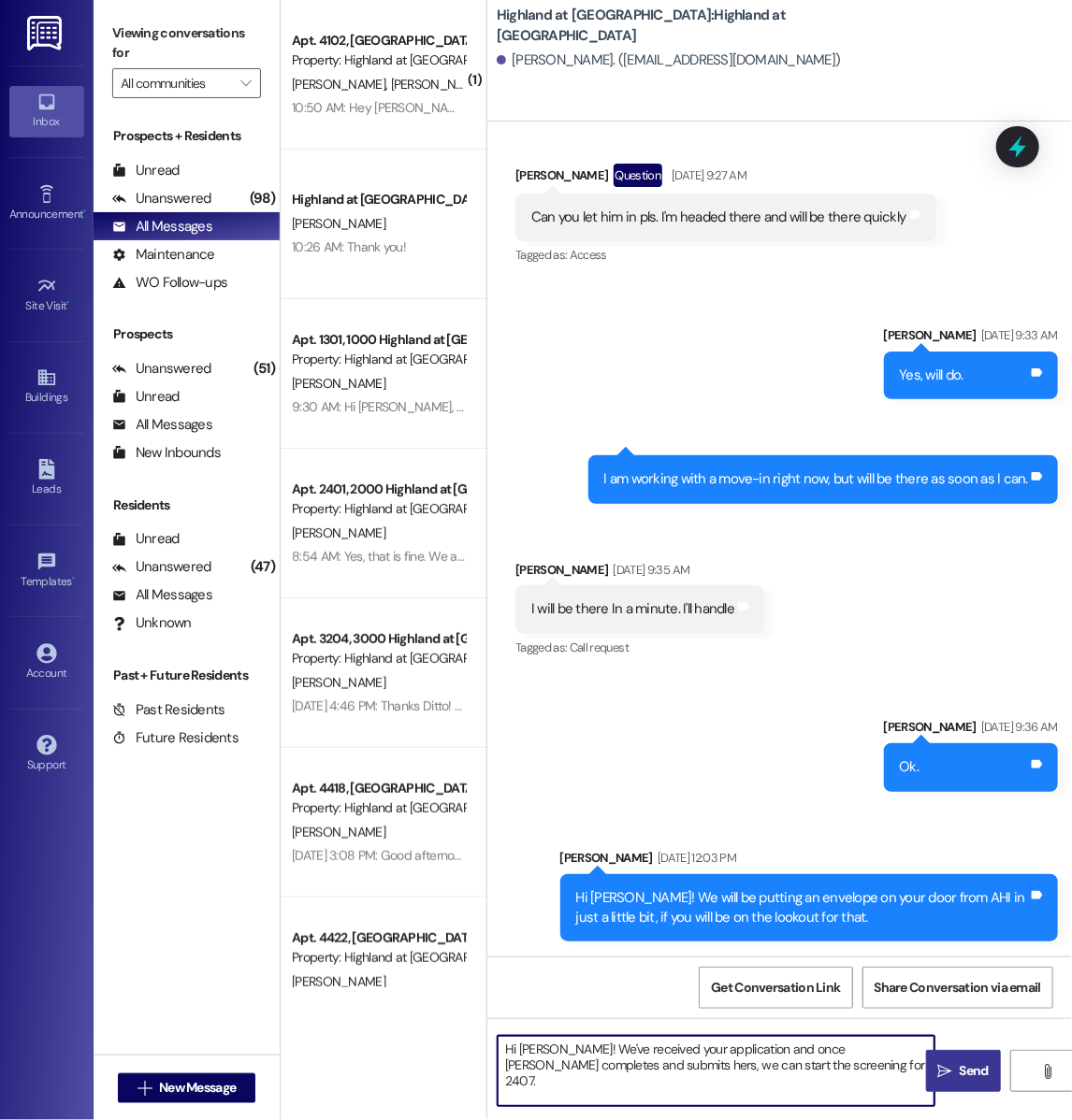
type textarea "Hi Howard! We've received your application and once Kendrick completes and subm…"
click at [961, 1080] on span "Send" at bounding box center [974, 1072] width 29 height 20
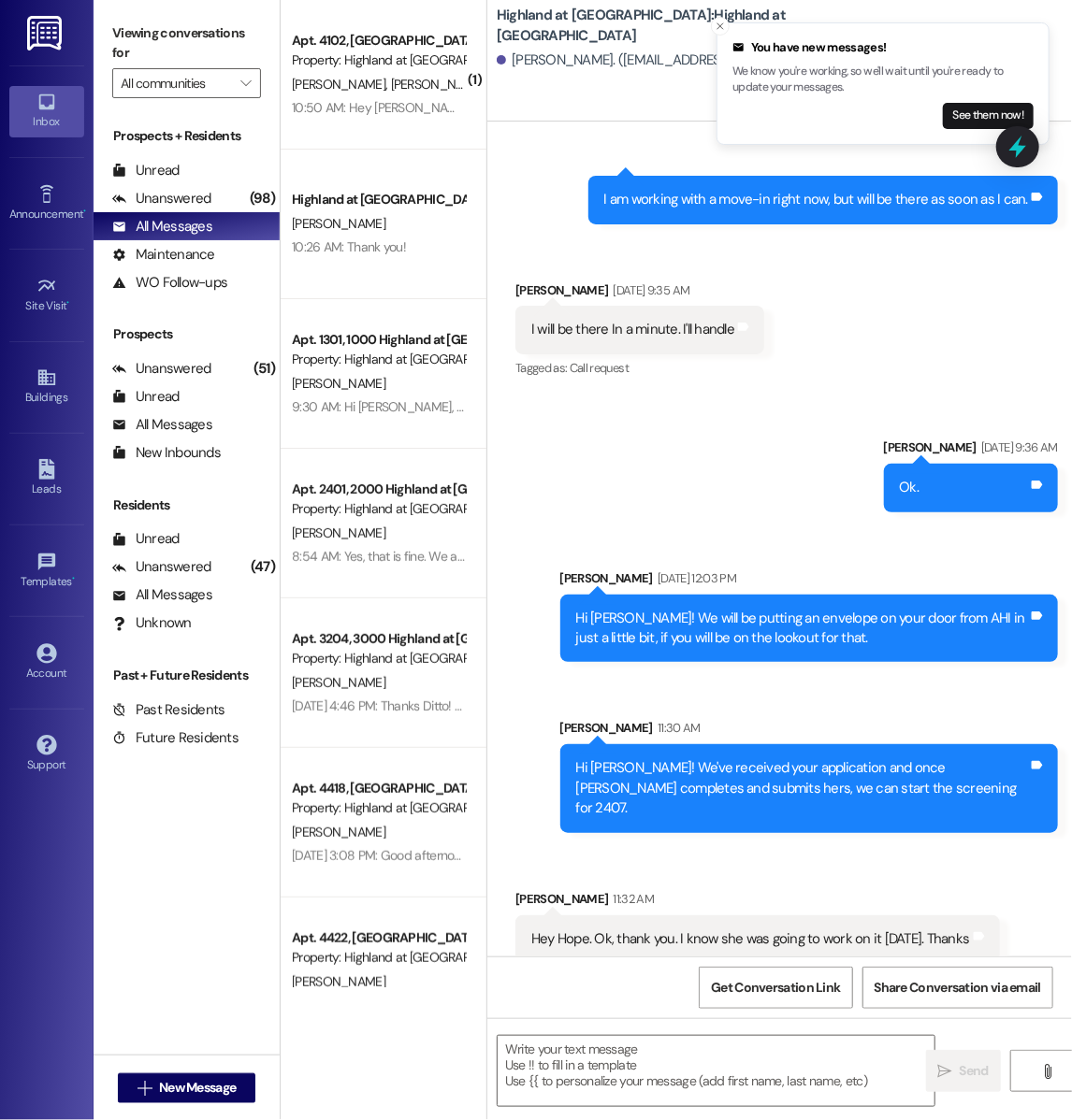
scroll to position [1226, 0]
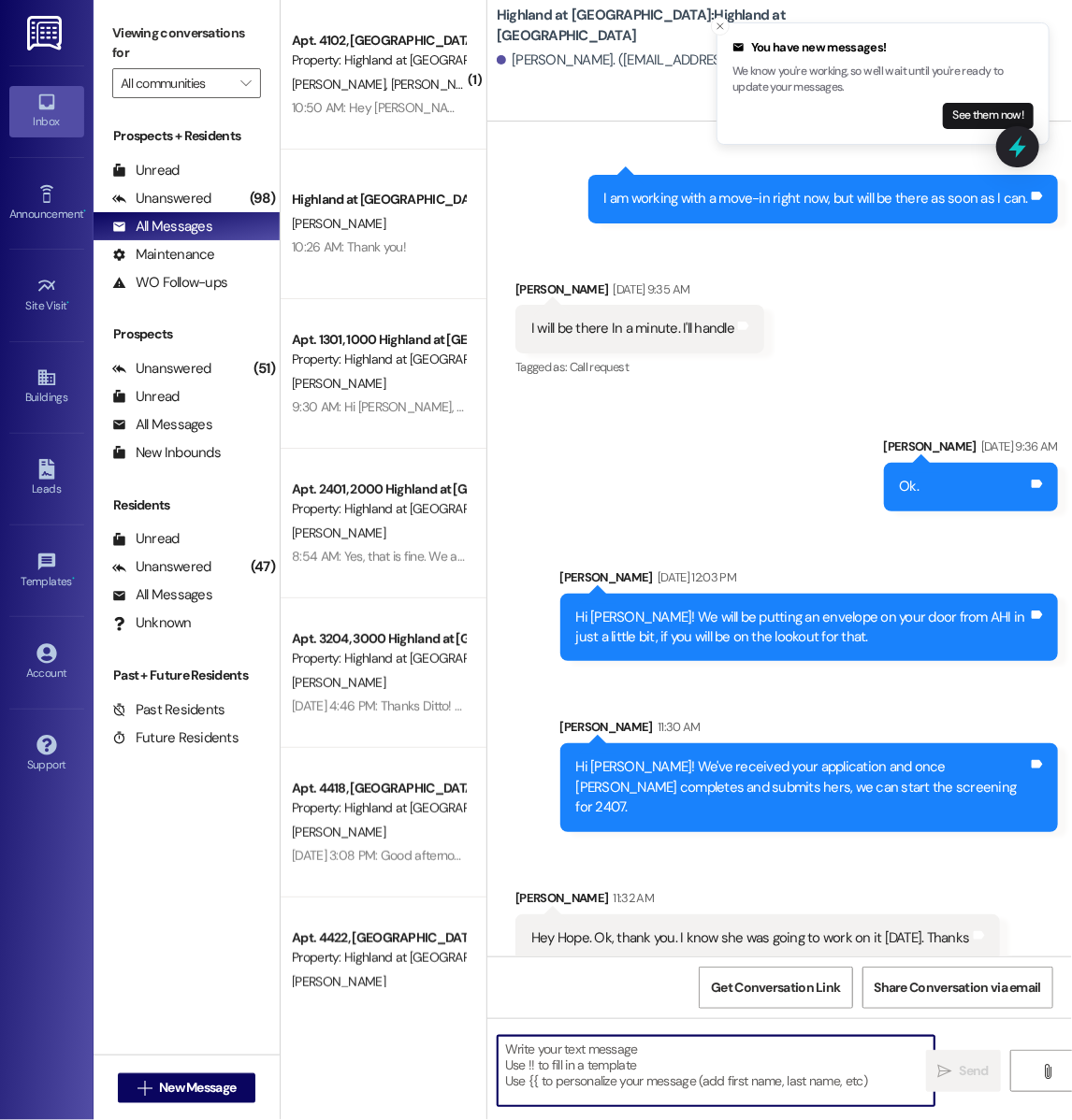
click at [710, 1067] on textarea at bounding box center [716, 1071] width 437 height 70
type textarea "Great, thanks!"
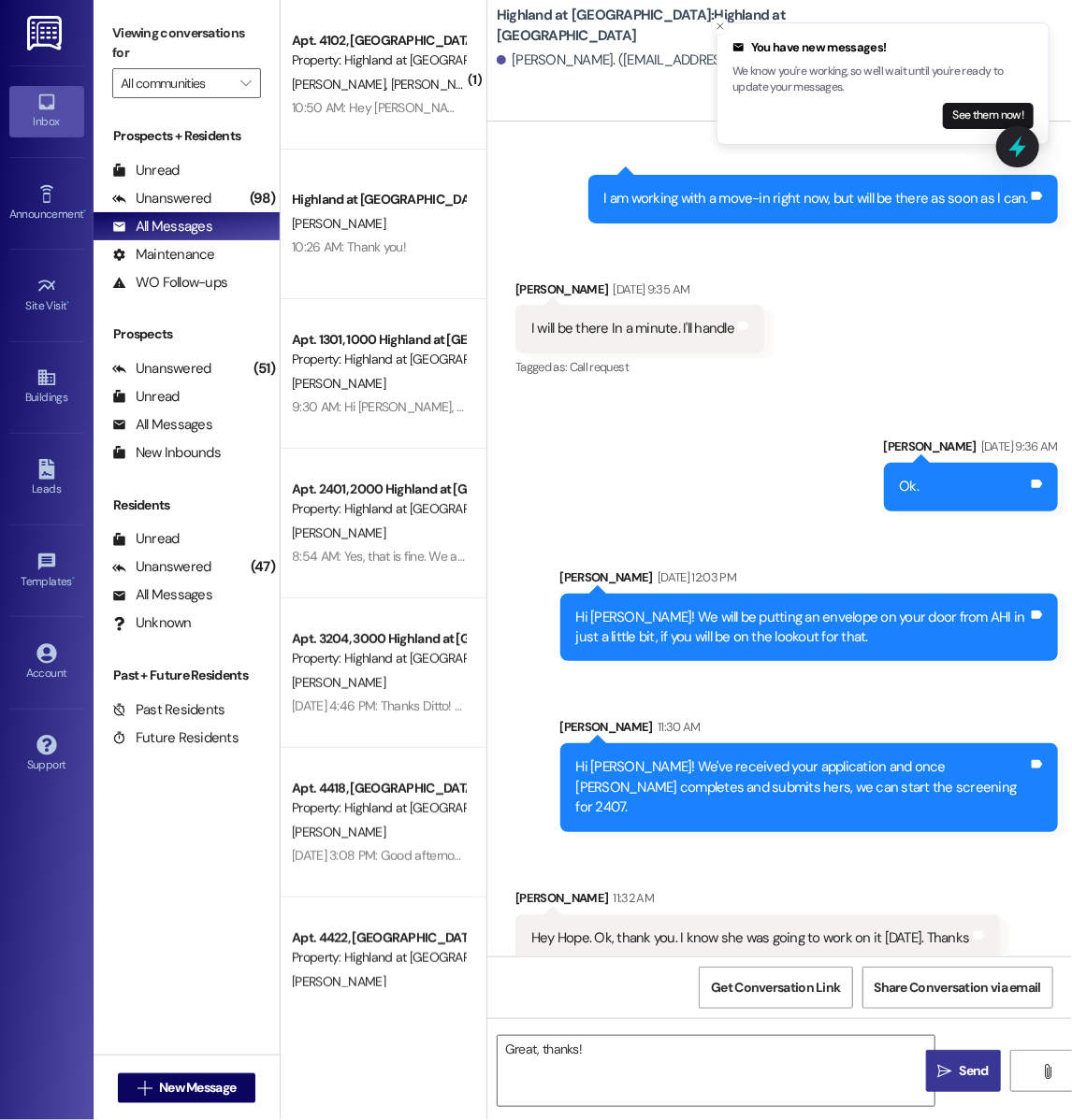
click at [981, 1081] on button " Send" at bounding box center [963, 1071] width 75 height 42
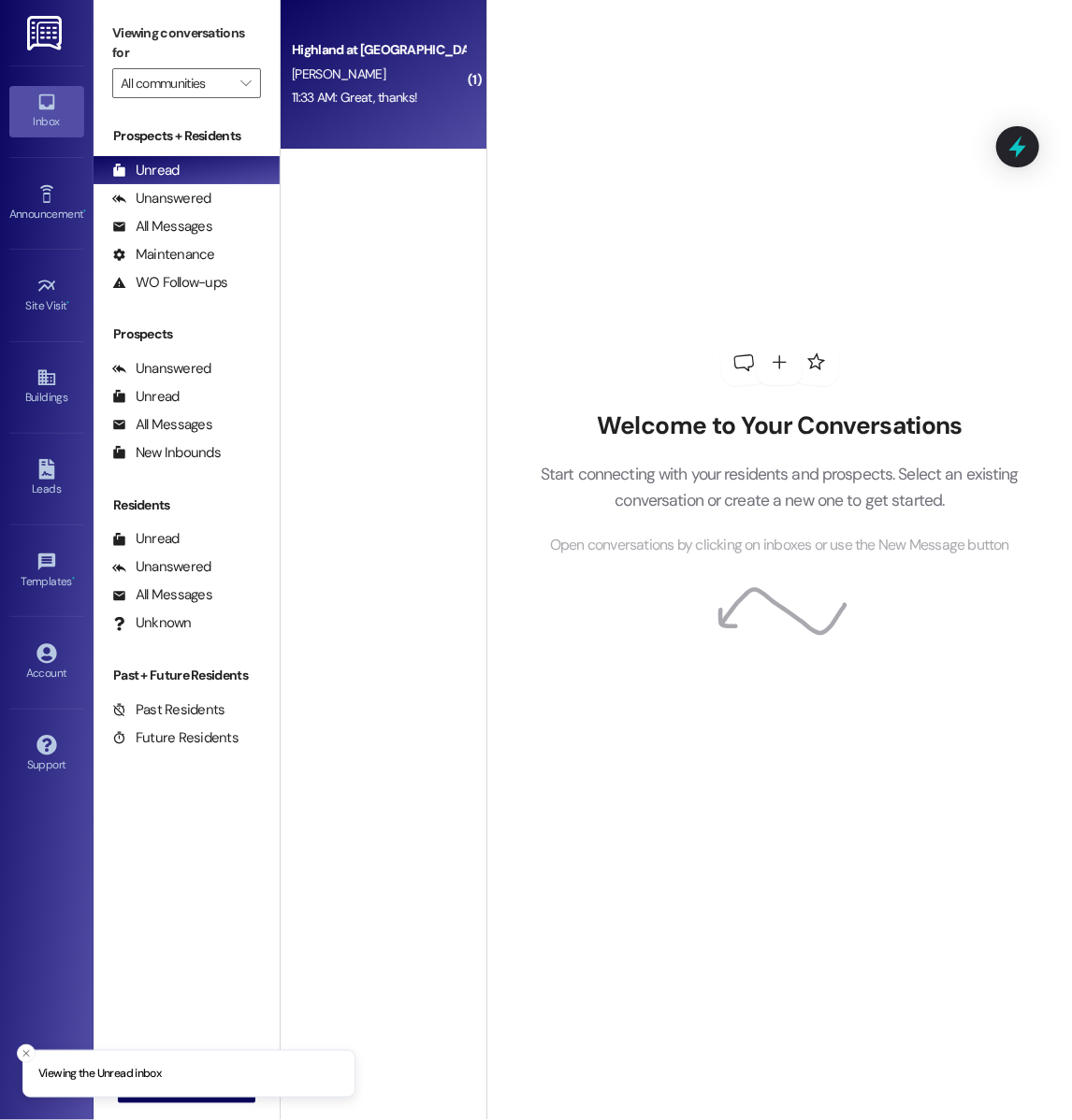
click at [389, 114] on div "Highland at [GEOGRAPHIC_DATA] [PERSON_NAME] 11:33 AM: Great, thanks! 11:33 AM: …" at bounding box center [383, 75] width 206 height 150
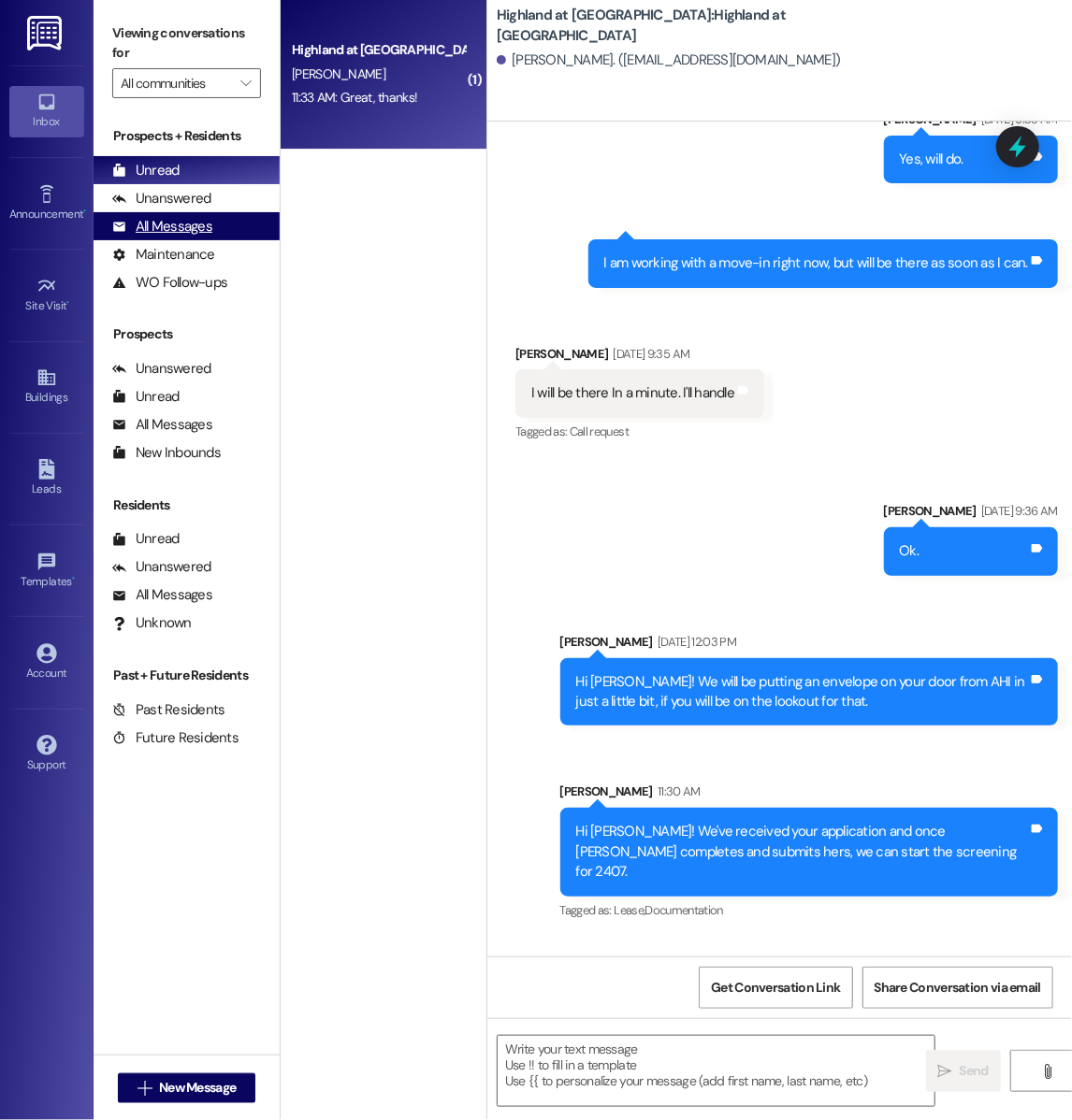
scroll to position [1252, 0]
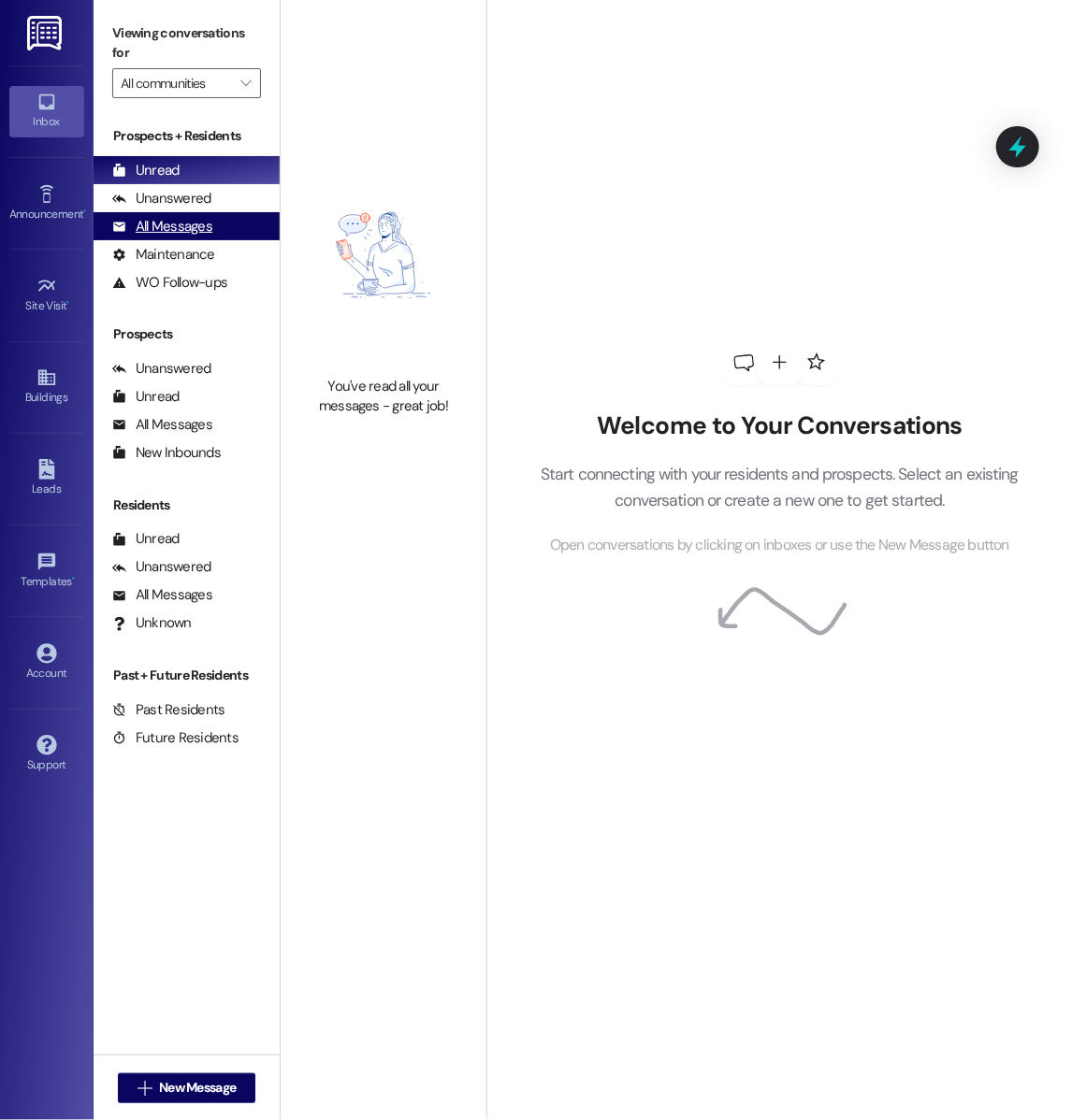
click at [125, 232] on icon at bounding box center [120, 227] width 14 height 14
